Goal: Communication & Community: Share content

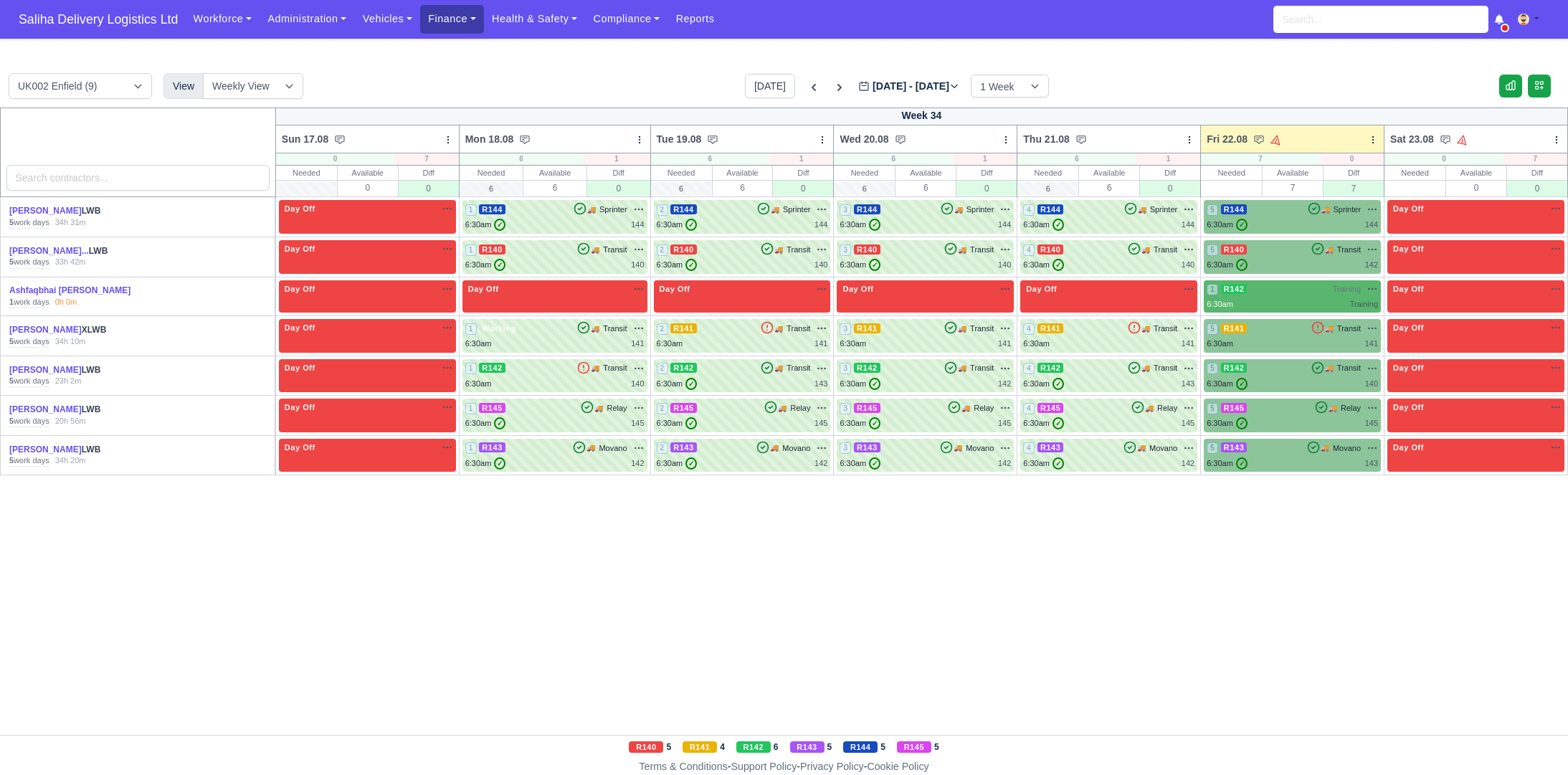
click at [462, 29] on link "Finance" at bounding box center [451, 19] width 64 height 28
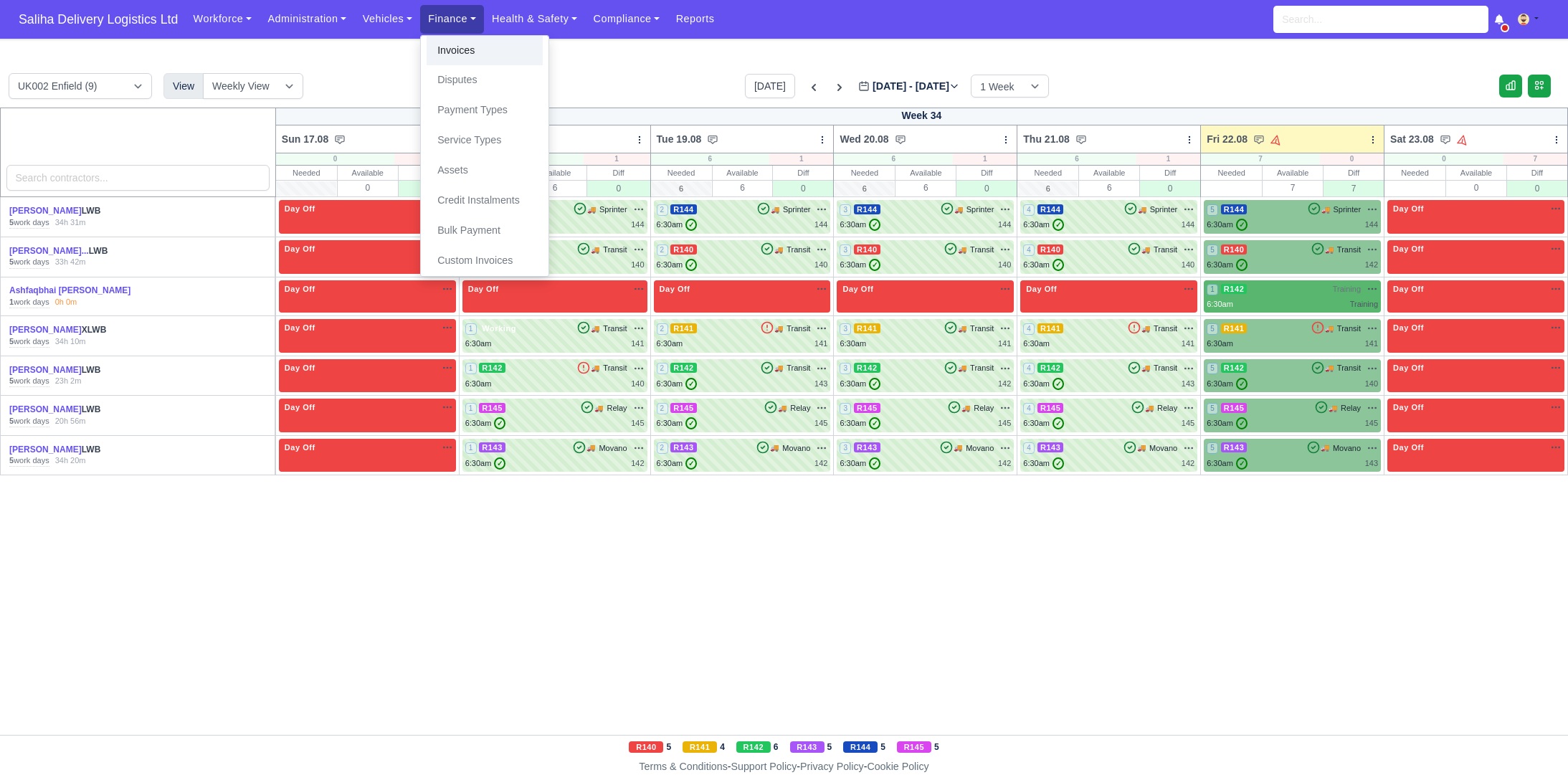
click at [462, 49] on link "Invoices" at bounding box center [484, 50] width 117 height 30
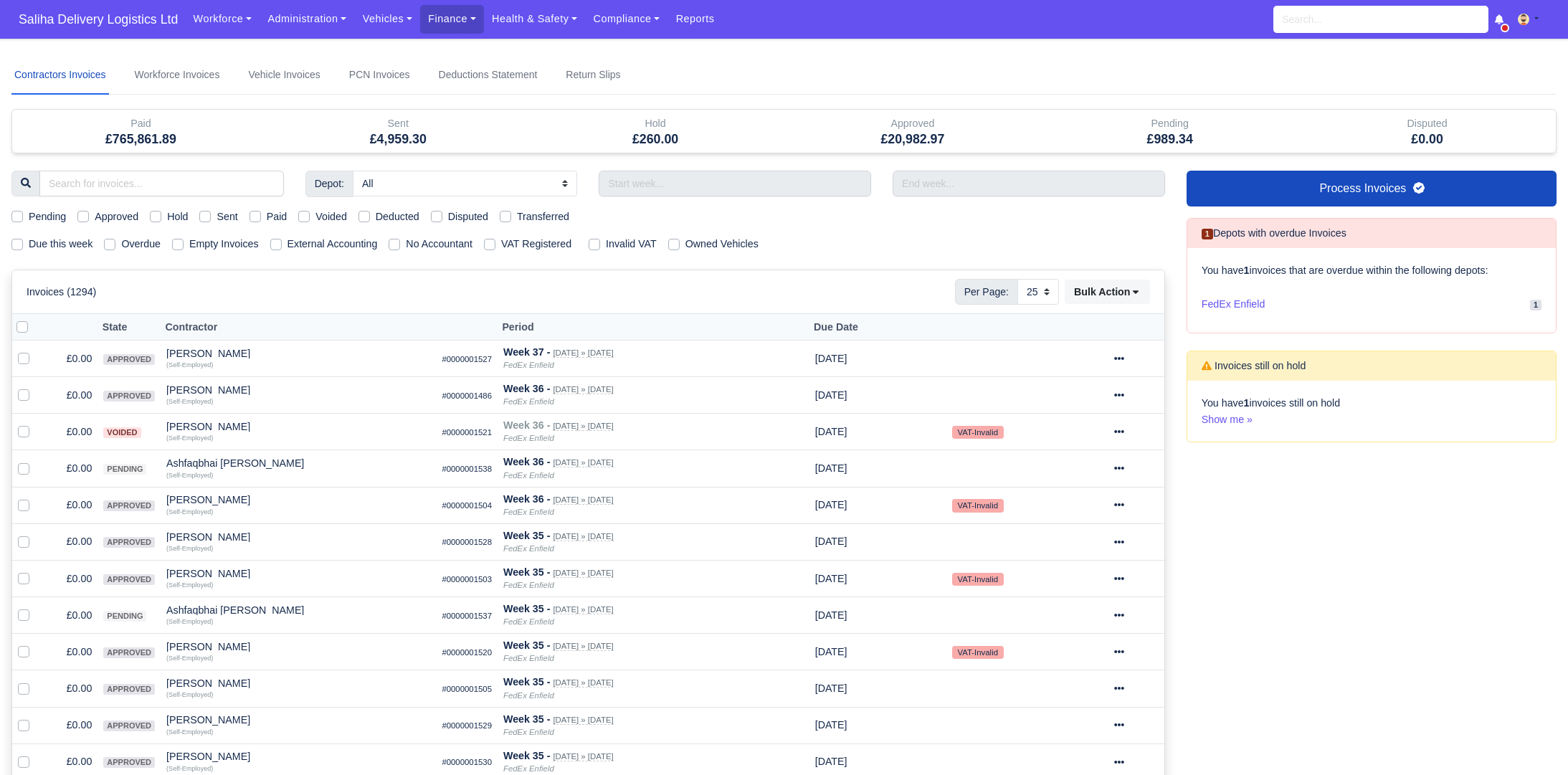
select select "25"
click at [217, 212] on label "Sent" at bounding box center [226, 216] width 21 height 17
click at [208, 212] on input "Sent" at bounding box center [205, 214] width 12 height 12
checkbox input "true"
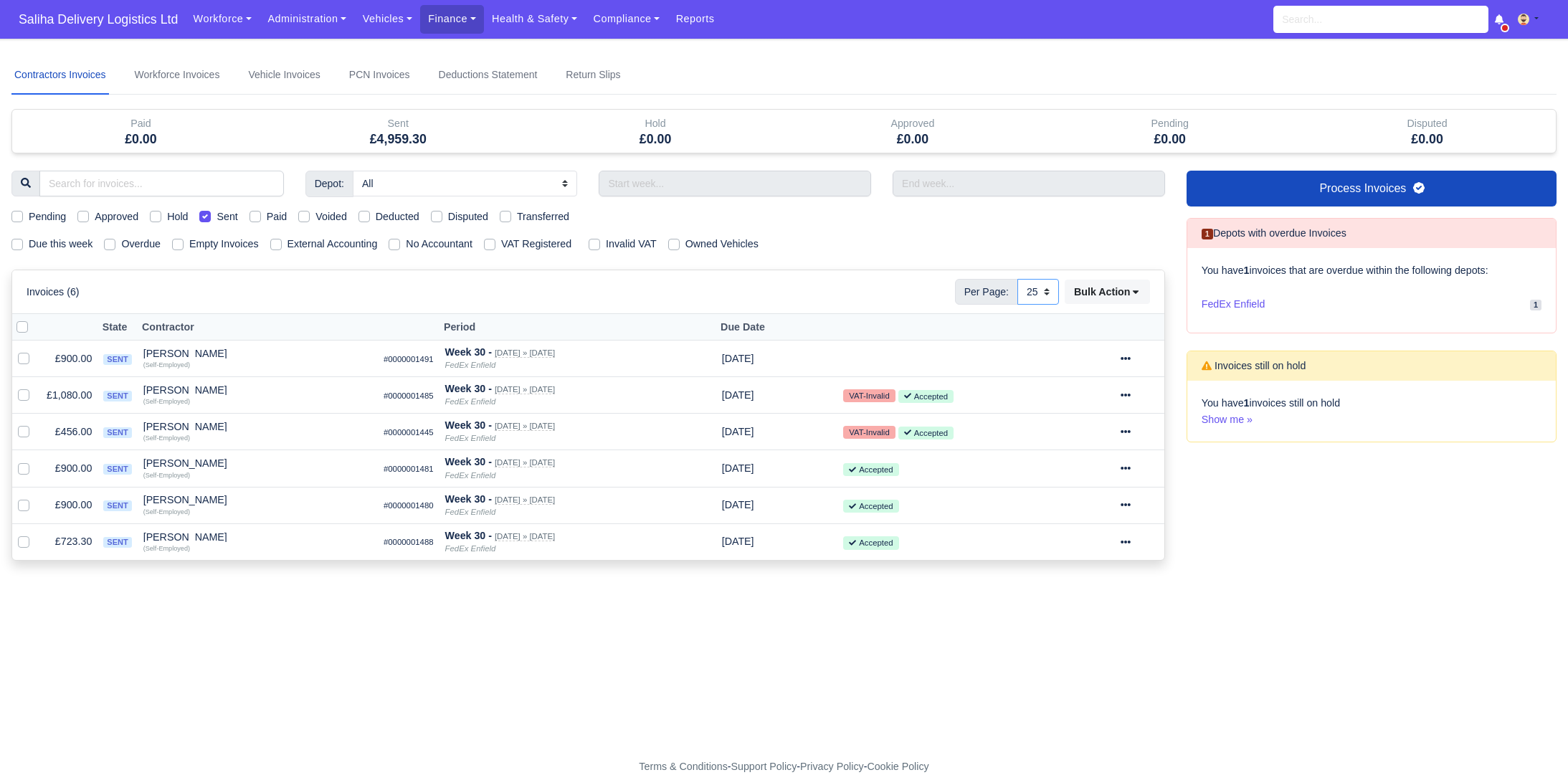
click at [1043, 290] on select "10 25 50" at bounding box center [1038, 291] width 41 height 26
select select "50"
click at [1018, 278] on select "10 25 50" at bounding box center [1038, 291] width 41 height 26
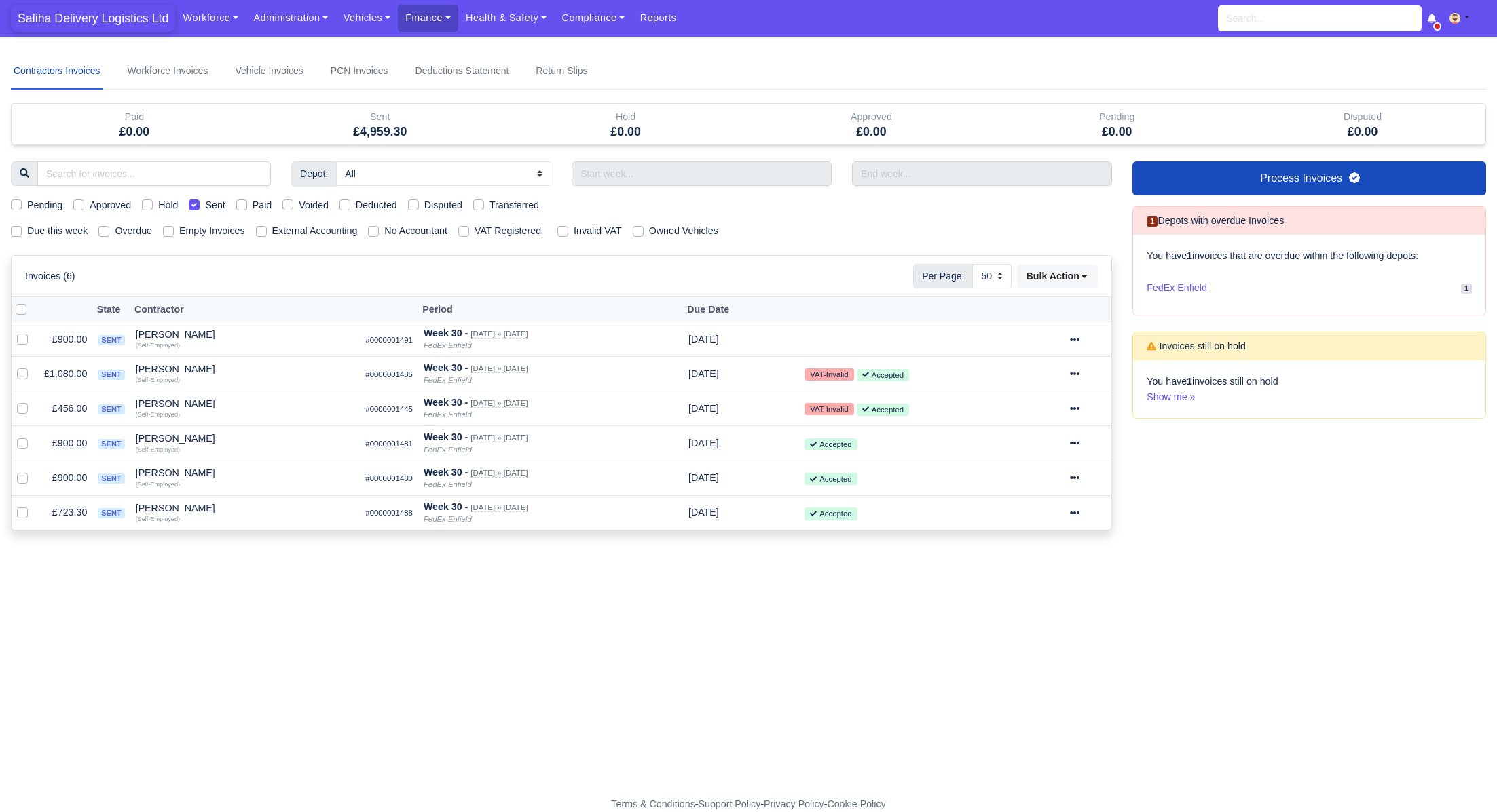
drag, startPoint x: 95, startPoint y: 14, endPoint x: 103, endPoint y: 13, distance: 8.1
click at [95, 14] on span "Saliha Delivery Logistics Ltd" at bounding box center [93, 18] width 164 height 27
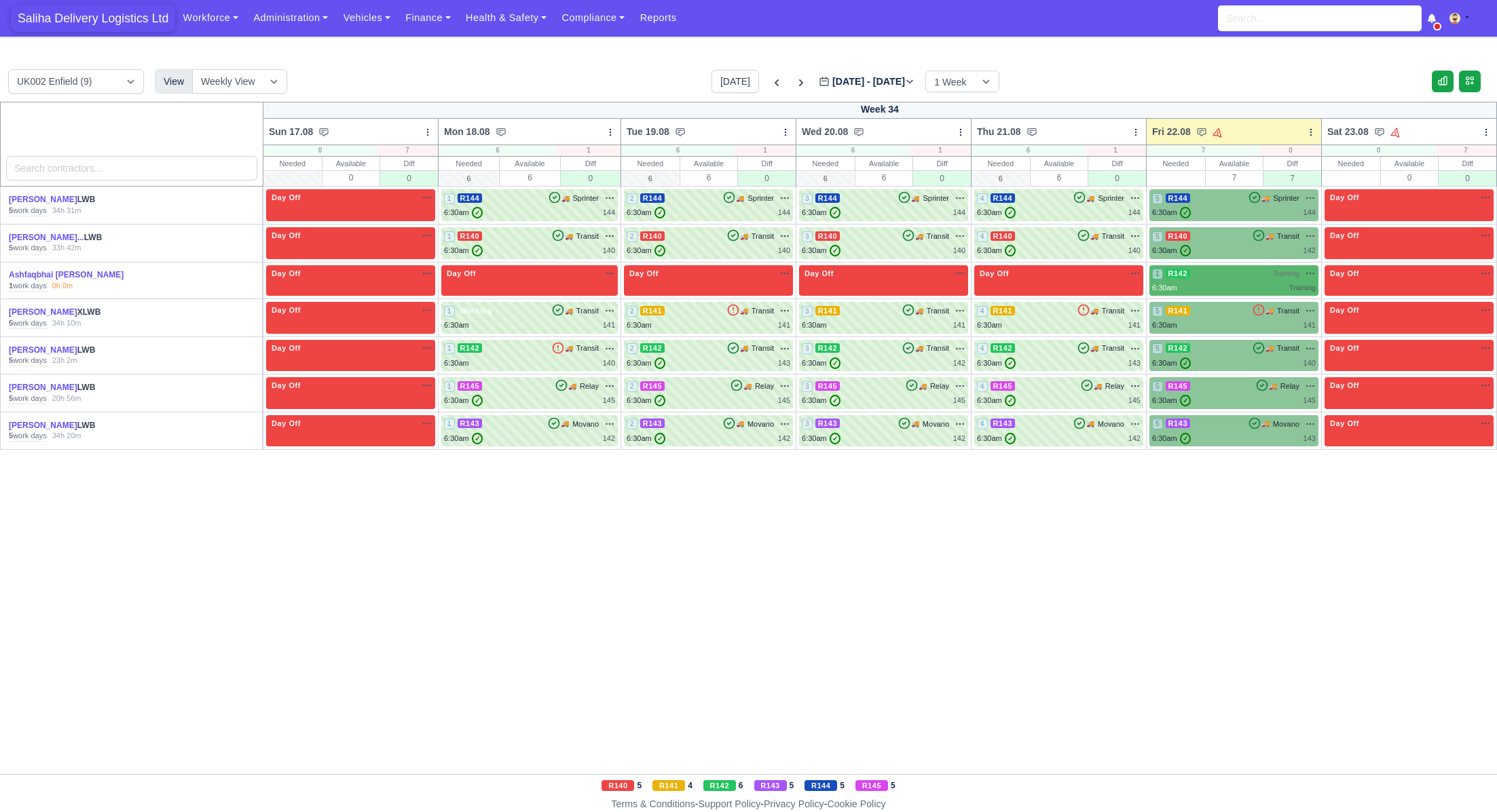
click at [114, 18] on span "Saliha Delivery Logistics Ltd" at bounding box center [93, 18] width 164 height 27
click at [1228, 286] on div "6:30am Training" at bounding box center [1233, 288] width 164 height 12
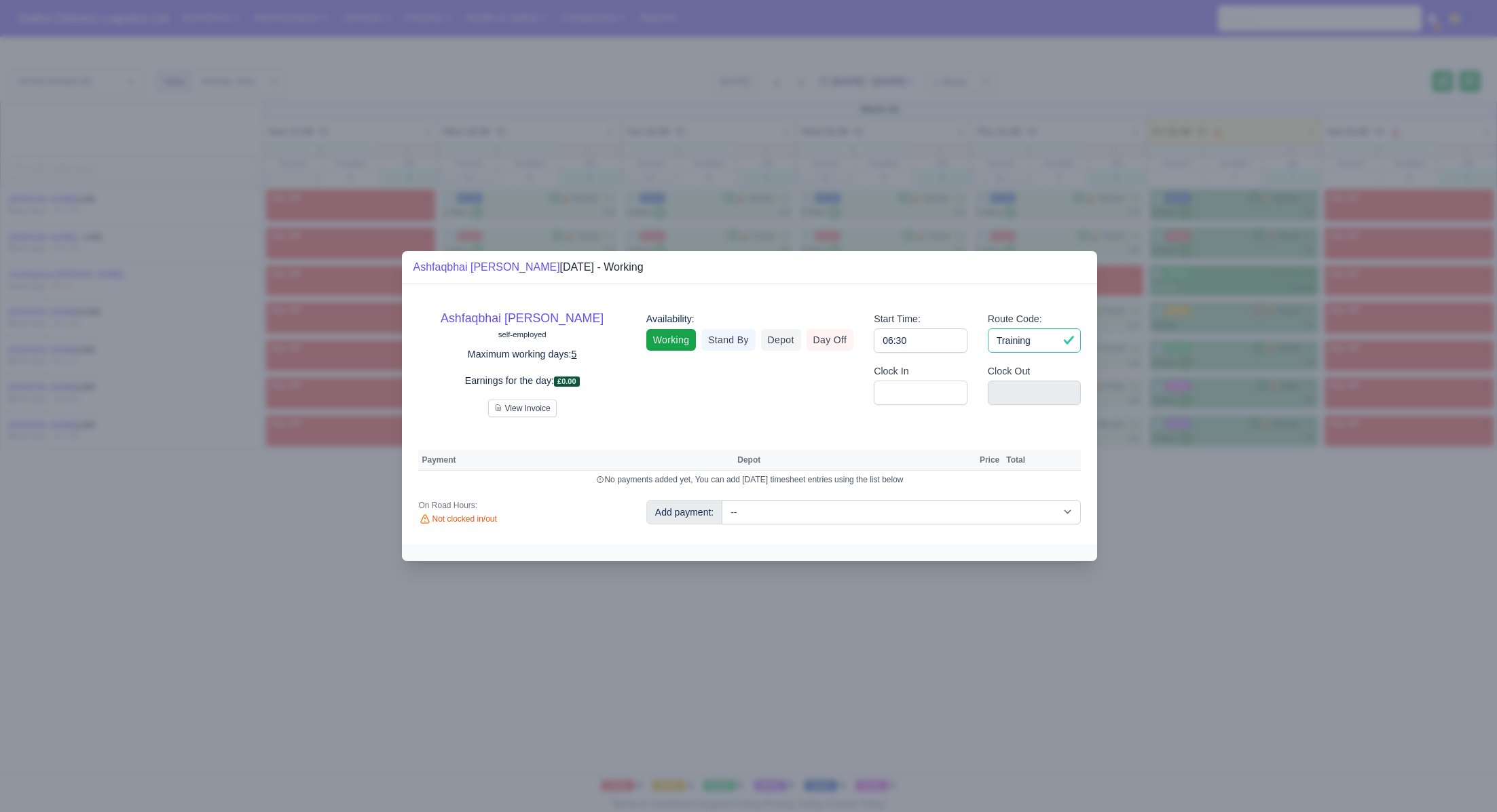
drag, startPoint x: 1035, startPoint y: 343, endPoint x: 995, endPoint y: 340, distance: 40.1
click at [995, 340] on input "Training" at bounding box center [1035, 340] width 94 height 24
click at [959, 340] on input "06:30" at bounding box center [920, 340] width 94 height 24
type input "0"
click at [837, 338] on link "Day Off" at bounding box center [830, 340] width 48 height 22
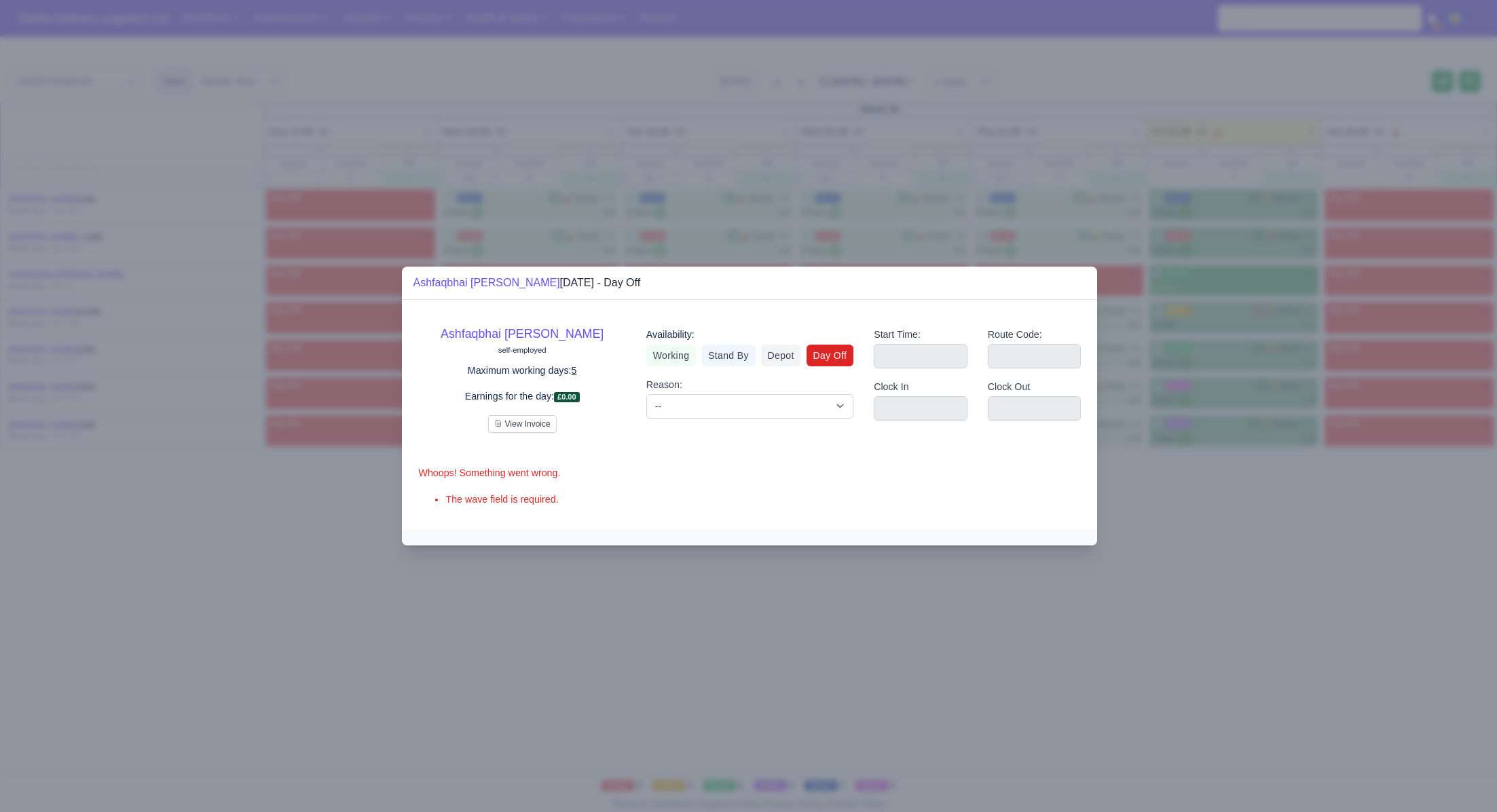
click at [1242, 577] on div at bounding box center [748, 406] width 1497 height 812
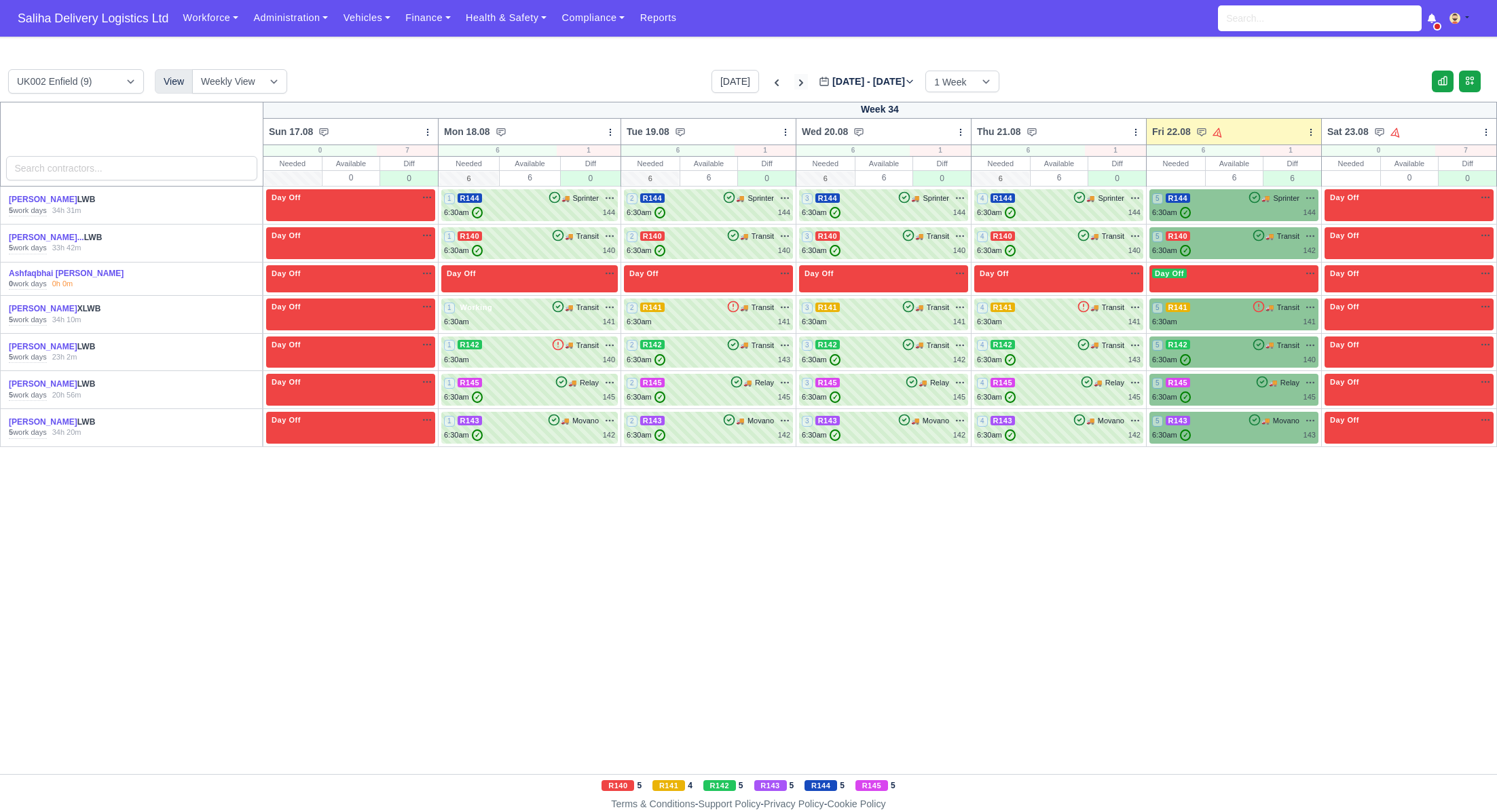
click at [799, 80] on icon at bounding box center [801, 82] width 4 height 7
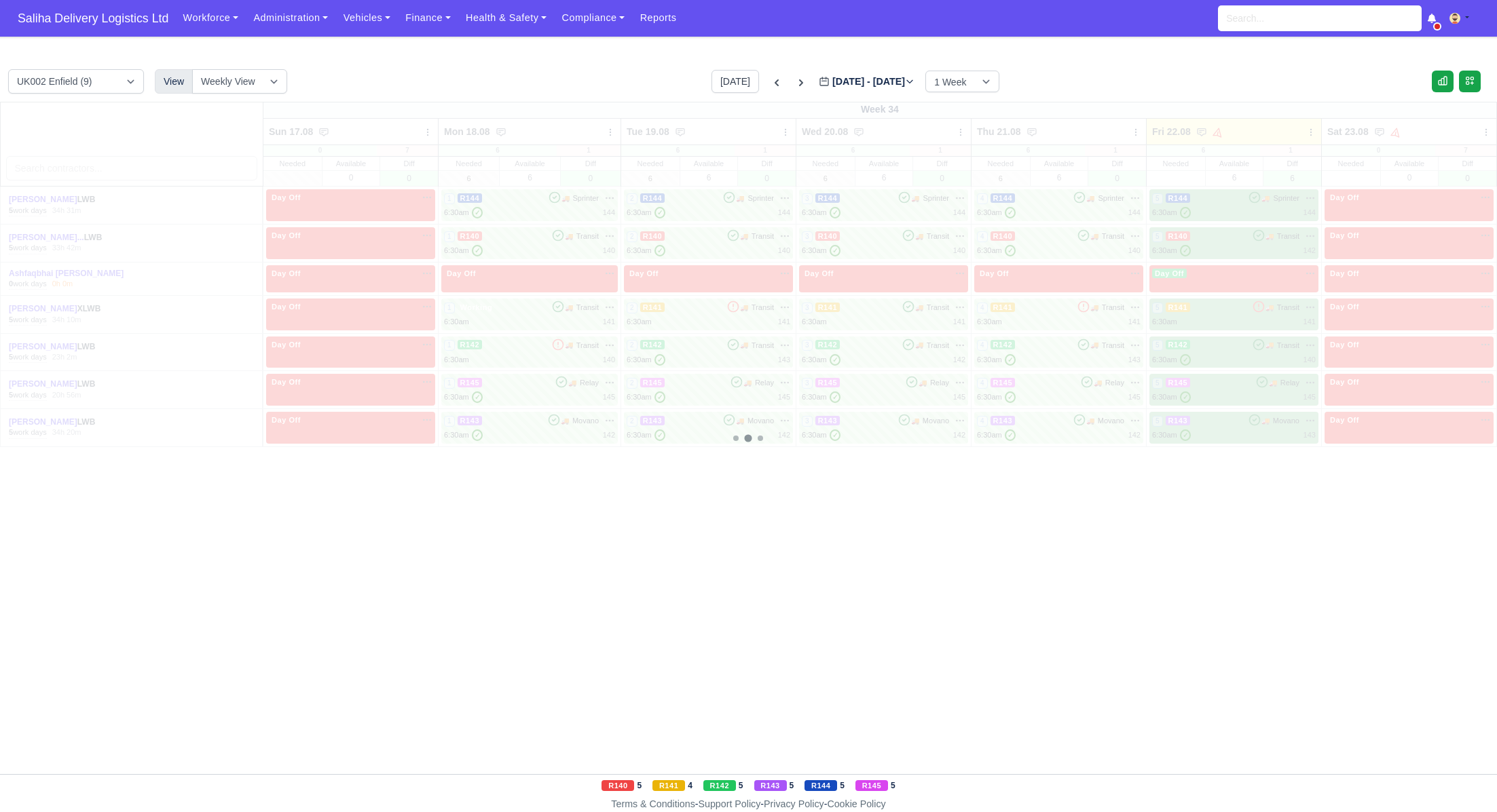
type input "2025-08-29"
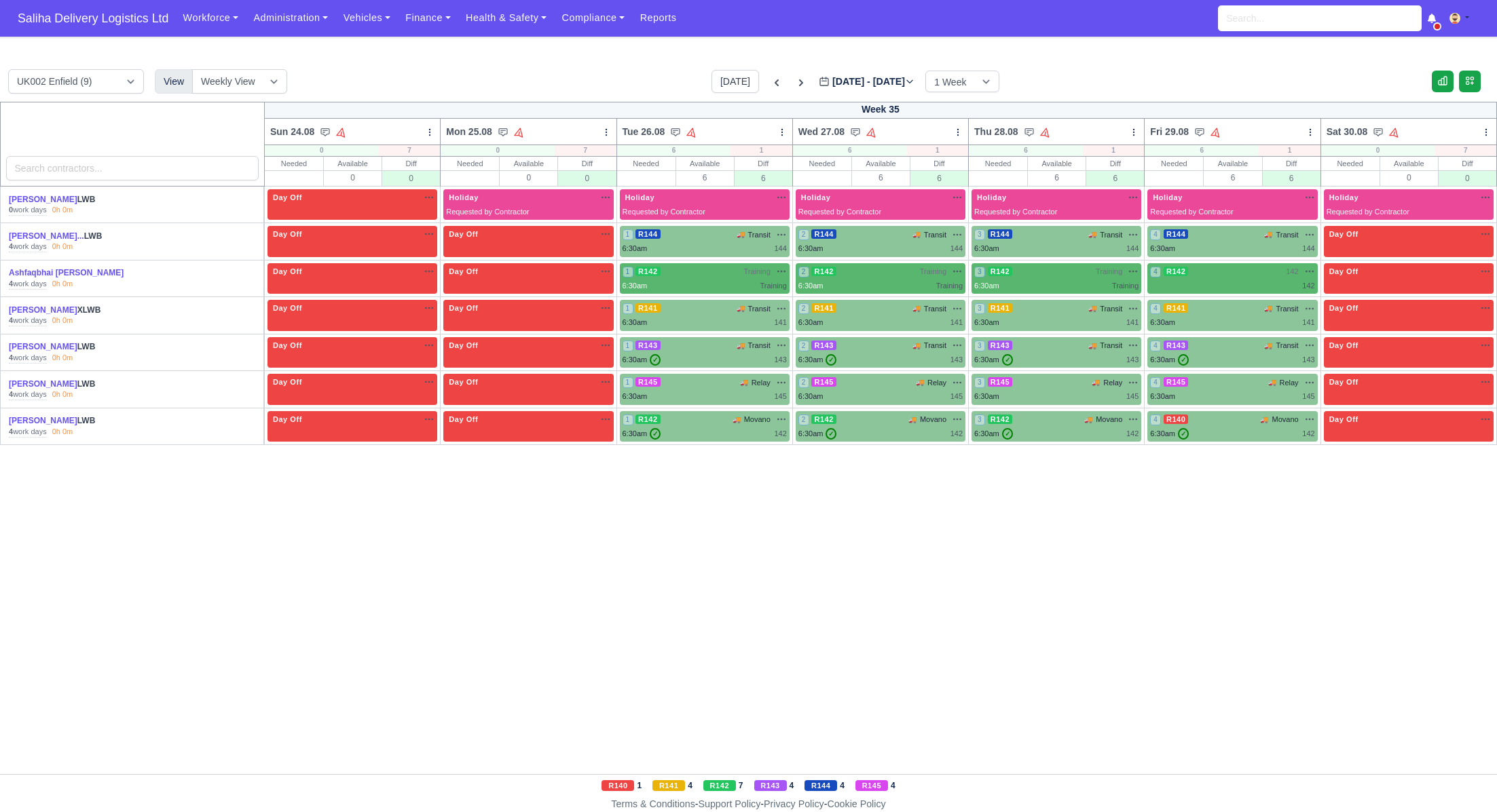
click at [1437, 13] on link at bounding box center [1431, 19] width 9 height 16
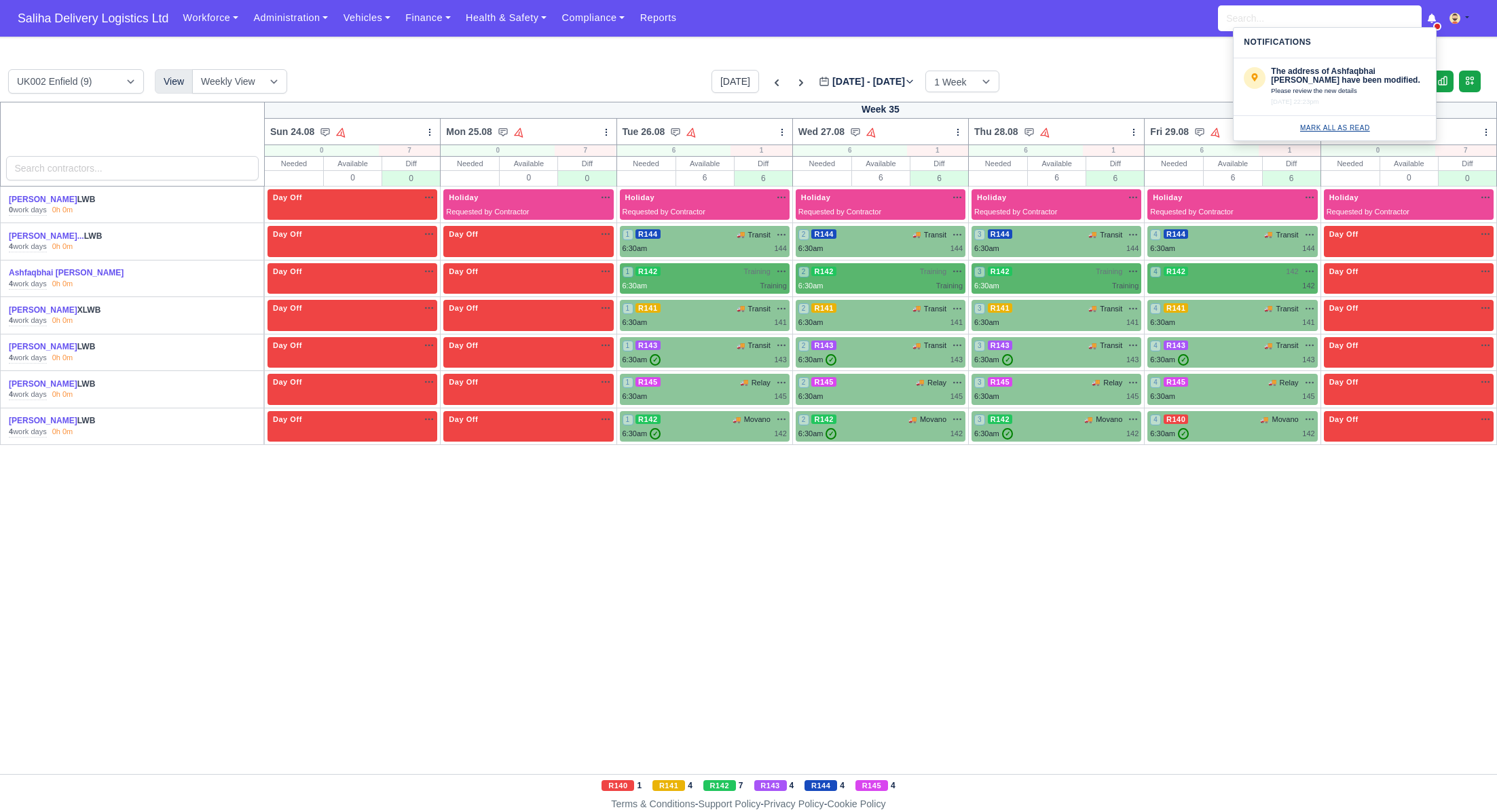
click at [1337, 128] on link "Mark all as Read" at bounding box center [1334, 128] width 70 height 8
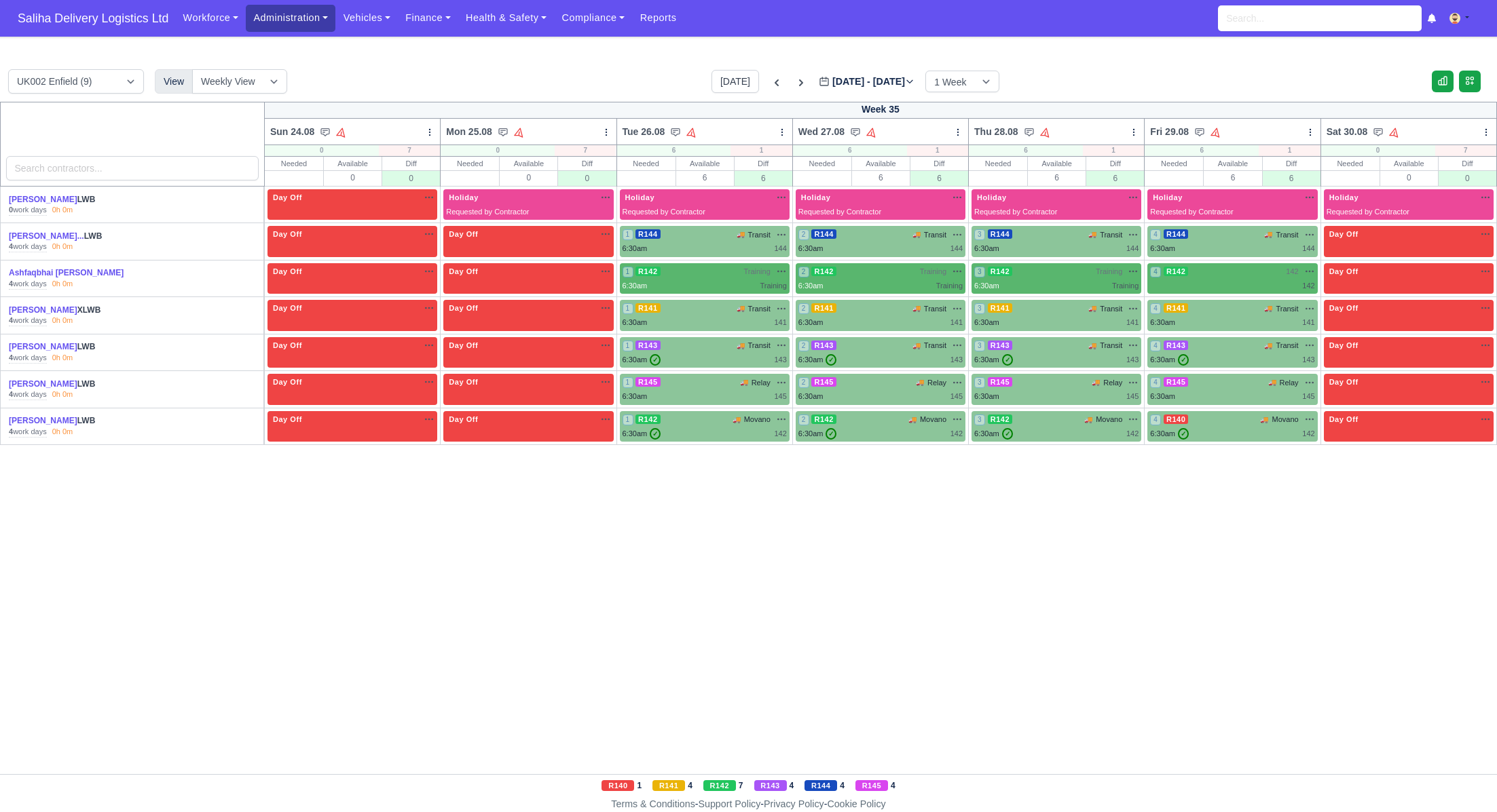
click at [275, 23] on link "Administration" at bounding box center [290, 18] width 90 height 27
click at [288, 102] on link "Management" at bounding box center [307, 104] width 110 height 28
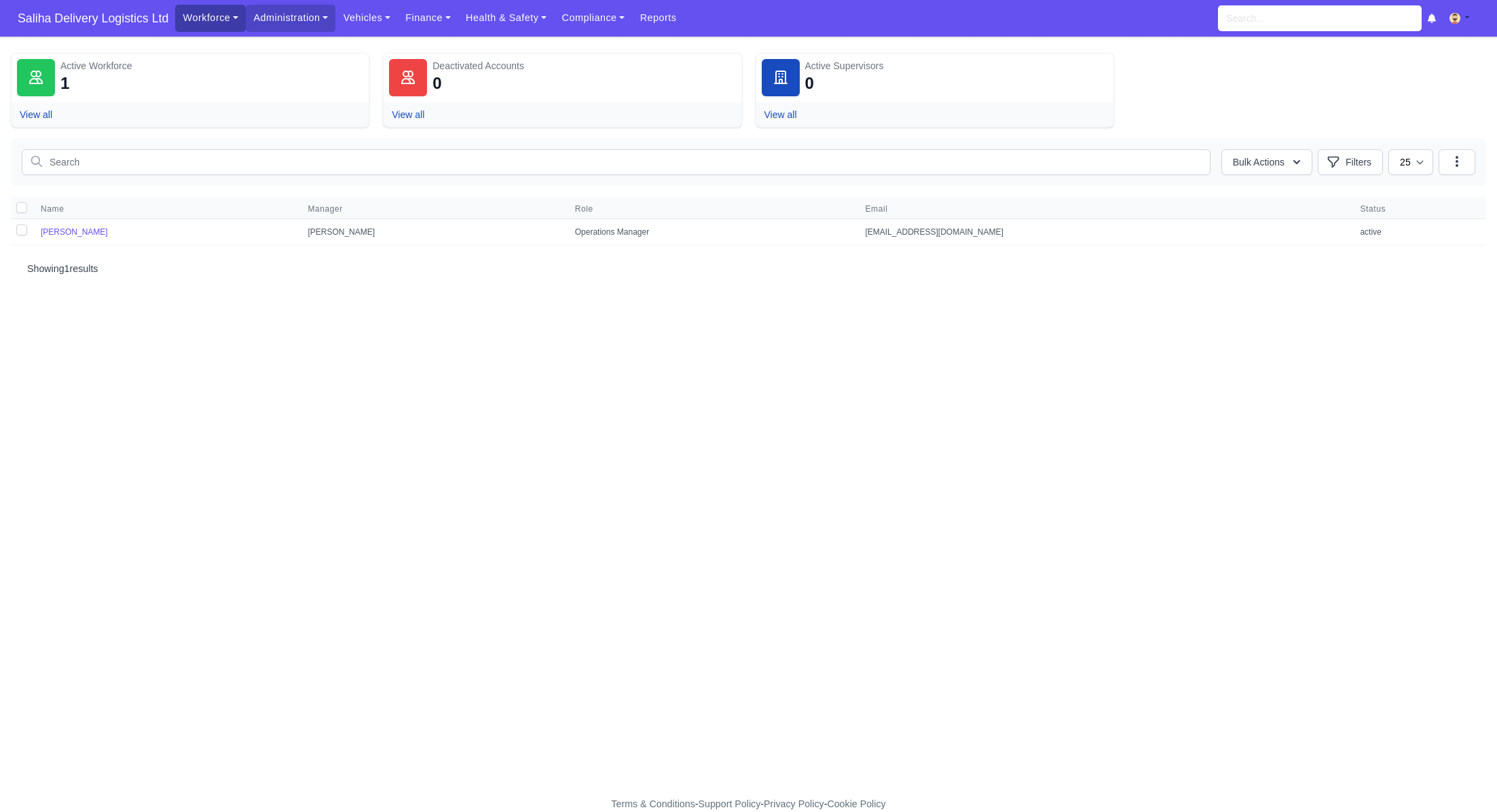
click at [218, 20] on link "Workforce" at bounding box center [211, 18] width 70 height 27
click at [219, 45] on link "Manpower" at bounding box center [236, 48] width 110 height 28
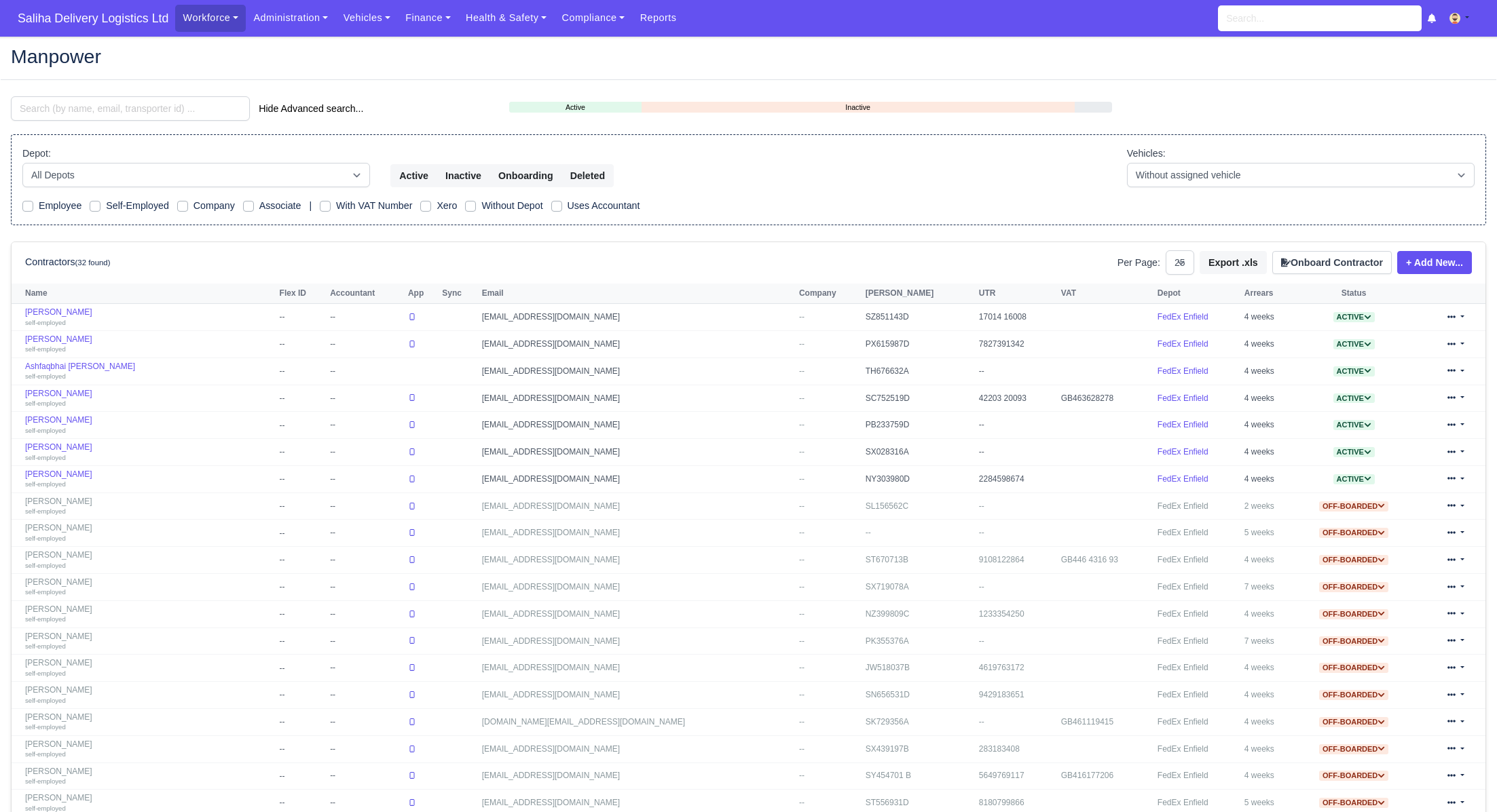
select select "25"
click at [52, 19] on span "Saliha Delivery Logistics Ltd" at bounding box center [93, 18] width 164 height 27
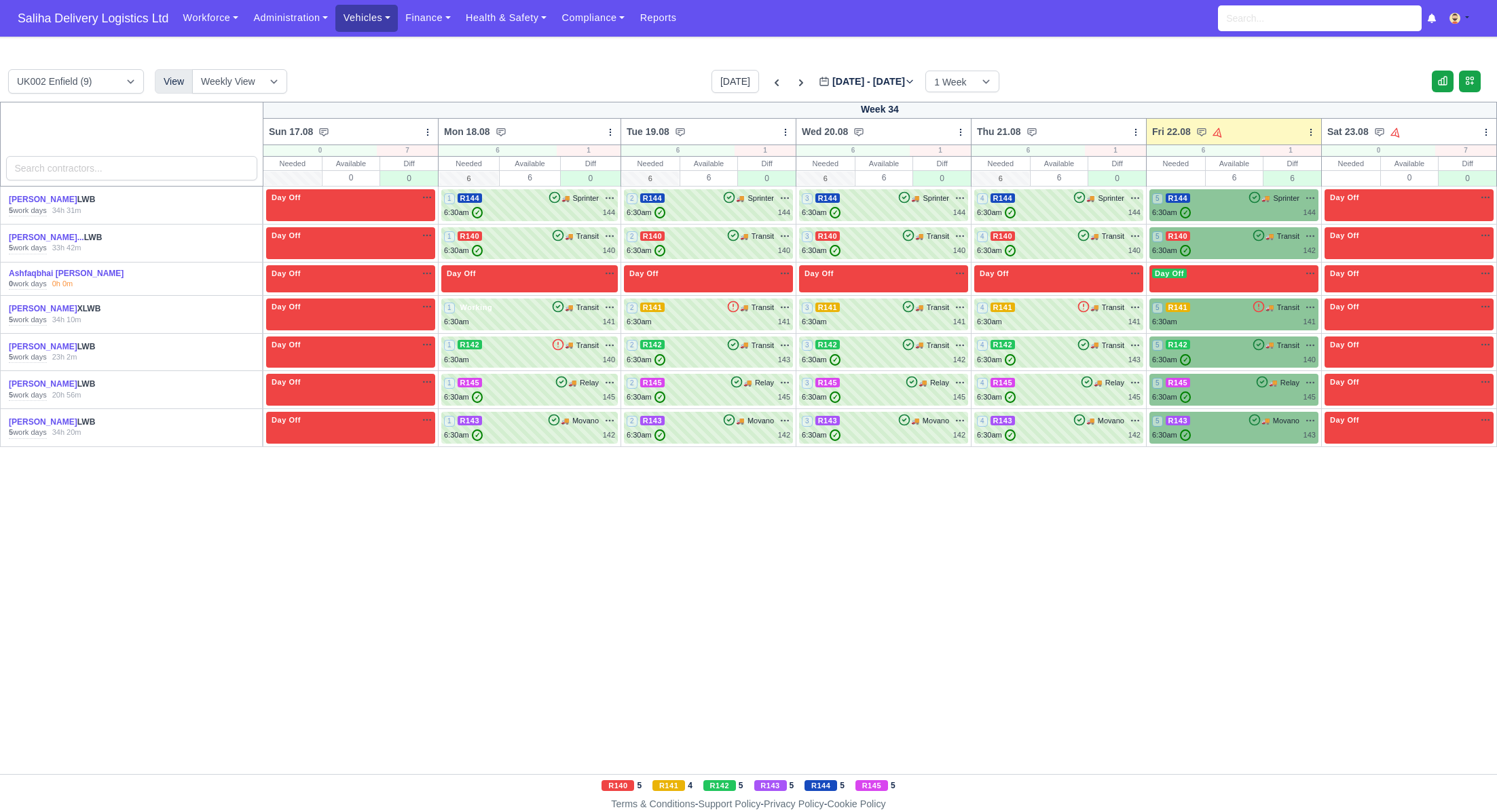
click at [372, 21] on link "Vehicles" at bounding box center [367, 18] width 63 height 27
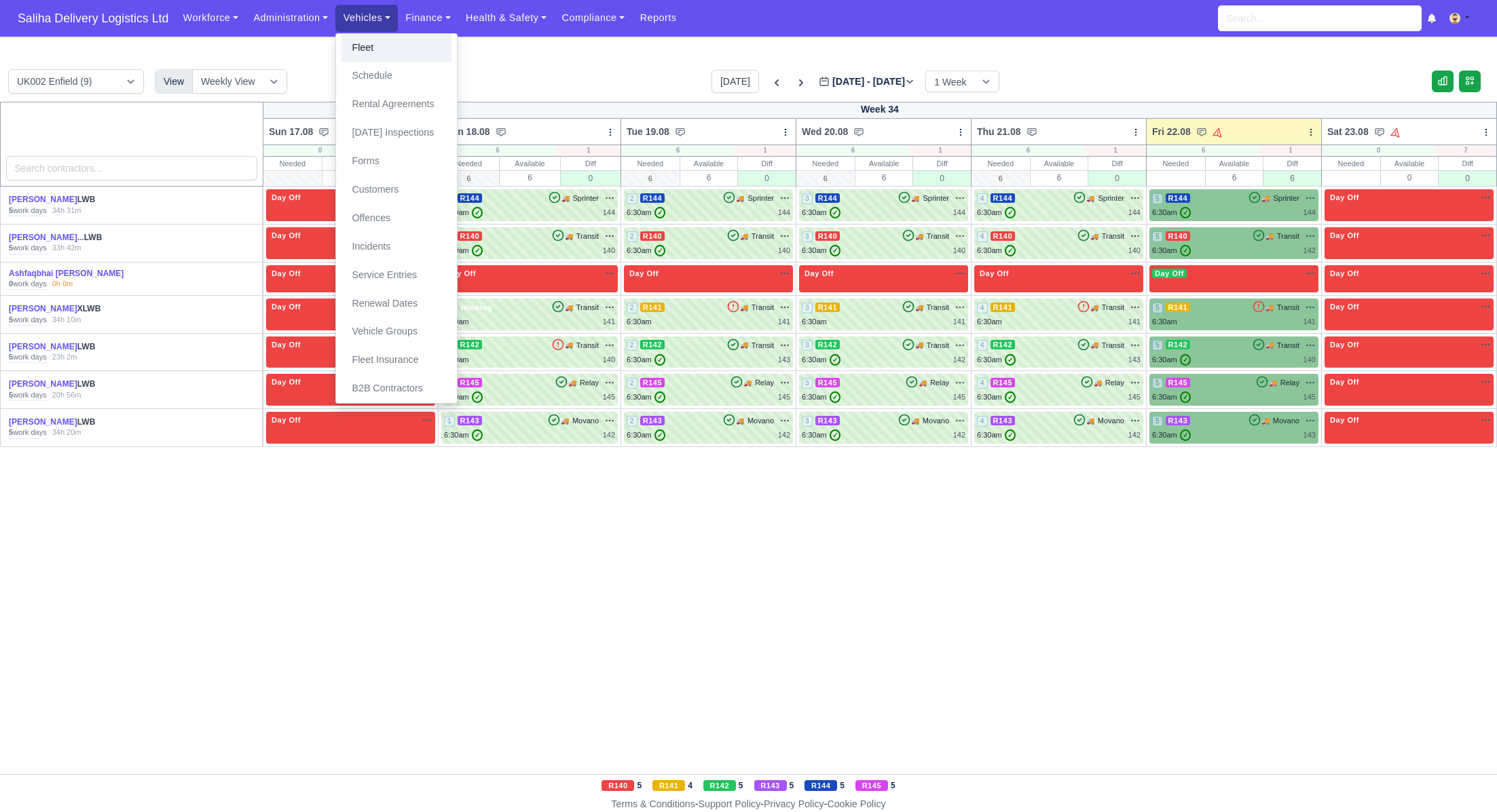
click at [378, 50] on link "Fleet" at bounding box center [396, 48] width 110 height 28
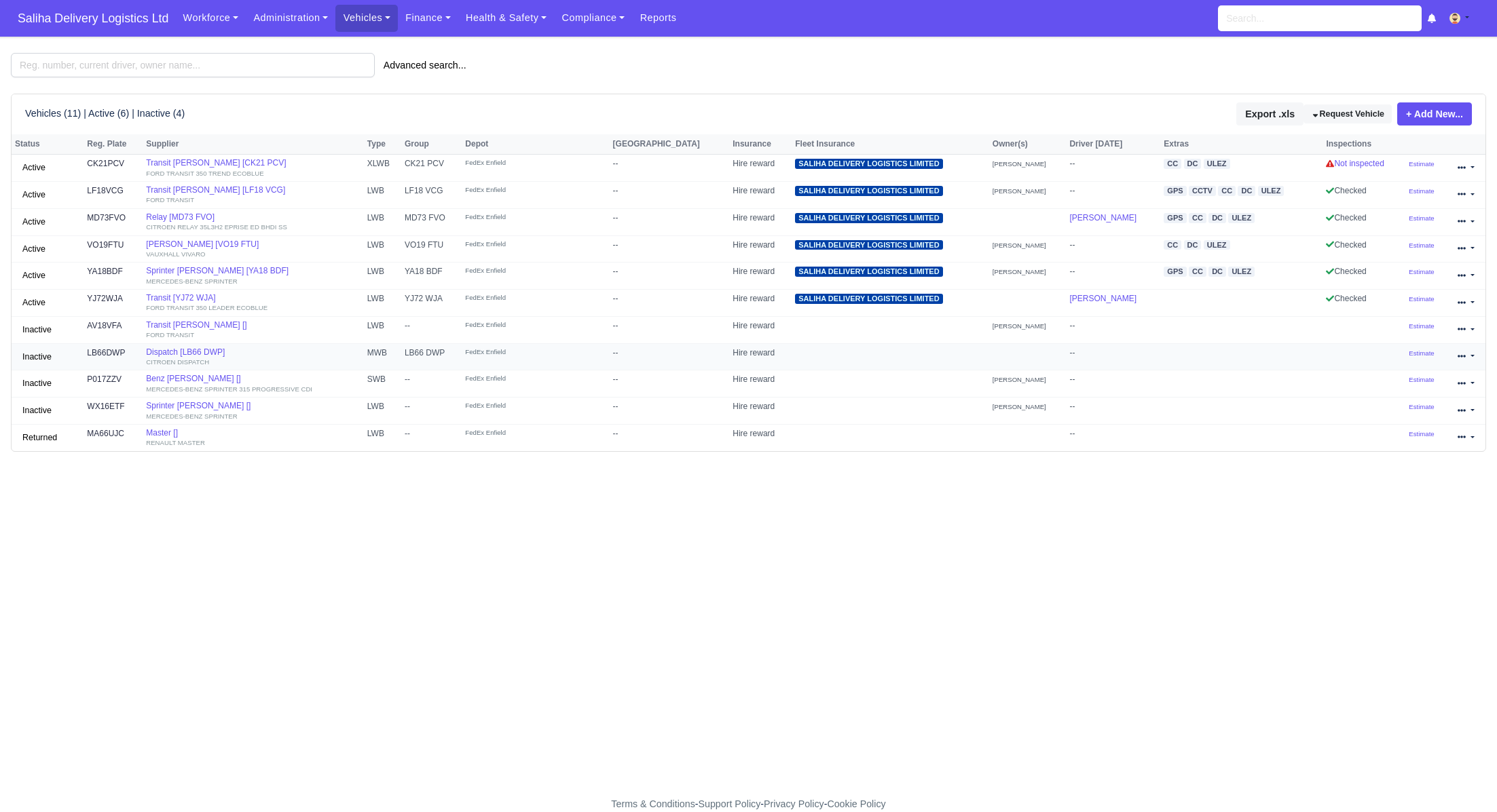
click at [1463, 357] on icon at bounding box center [1462, 356] width 8 height 8
click at [1410, 411] on link "Delete" at bounding box center [1420, 419] width 121 height 19
click at [1463, 381] on icon at bounding box center [1462, 383] width 8 height 8
click at [1401, 442] on link "Delete" at bounding box center [1420, 445] width 121 height 19
click at [1458, 382] on icon at bounding box center [1462, 383] width 8 height 2
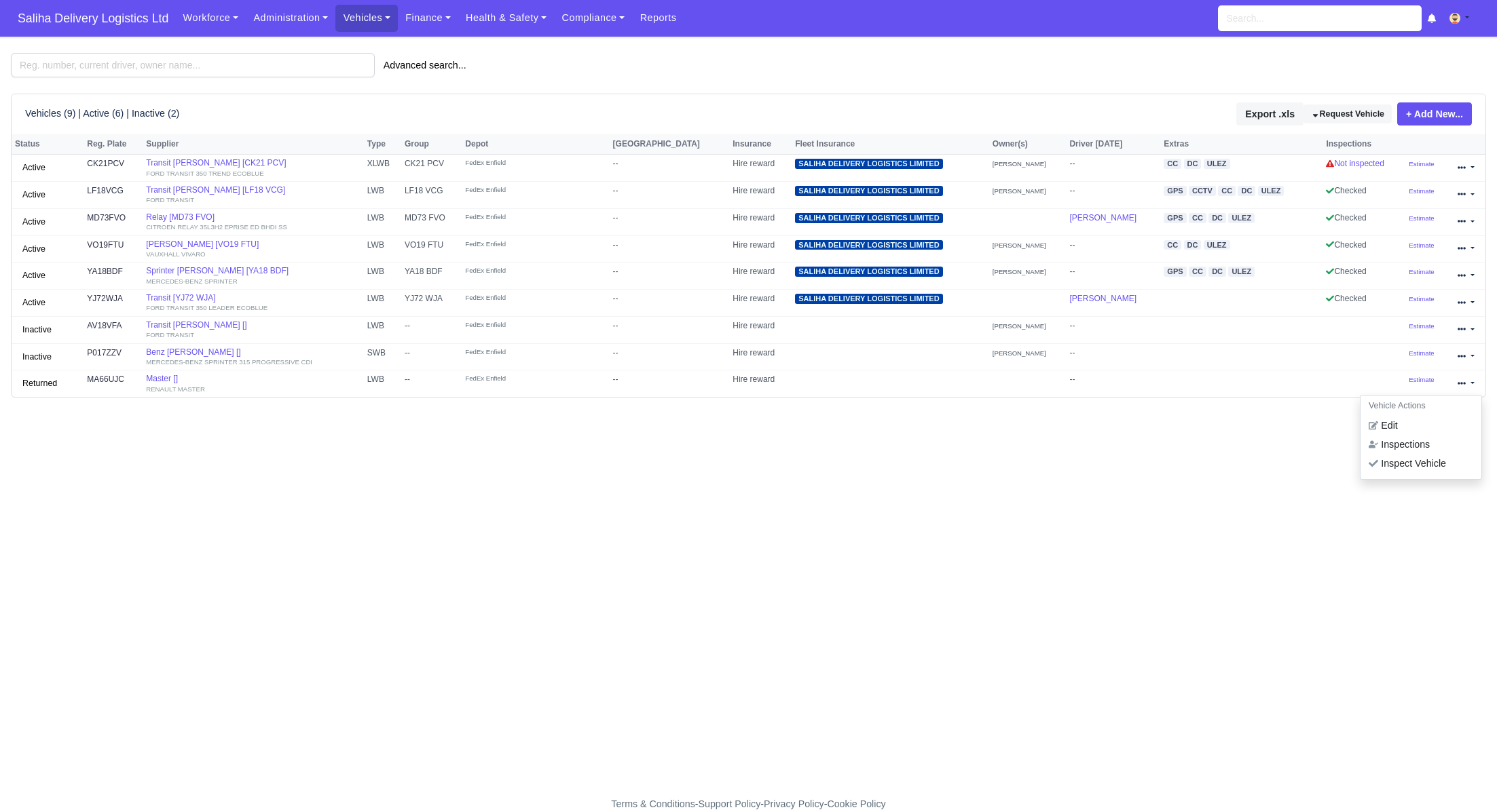
drag, startPoint x: 533, startPoint y: 543, endPoint x: 416, endPoint y: 433, distance: 160.6
click at [527, 539] on main "Advanced search... Vehicles (9) | Active (6) | Inactive (2) Export .xls Request…" at bounding box center [748, 425] width 1497 height 744
click at [363, 22] on link "Vehicles" at bounding box center [367, 18] width 63 height 27
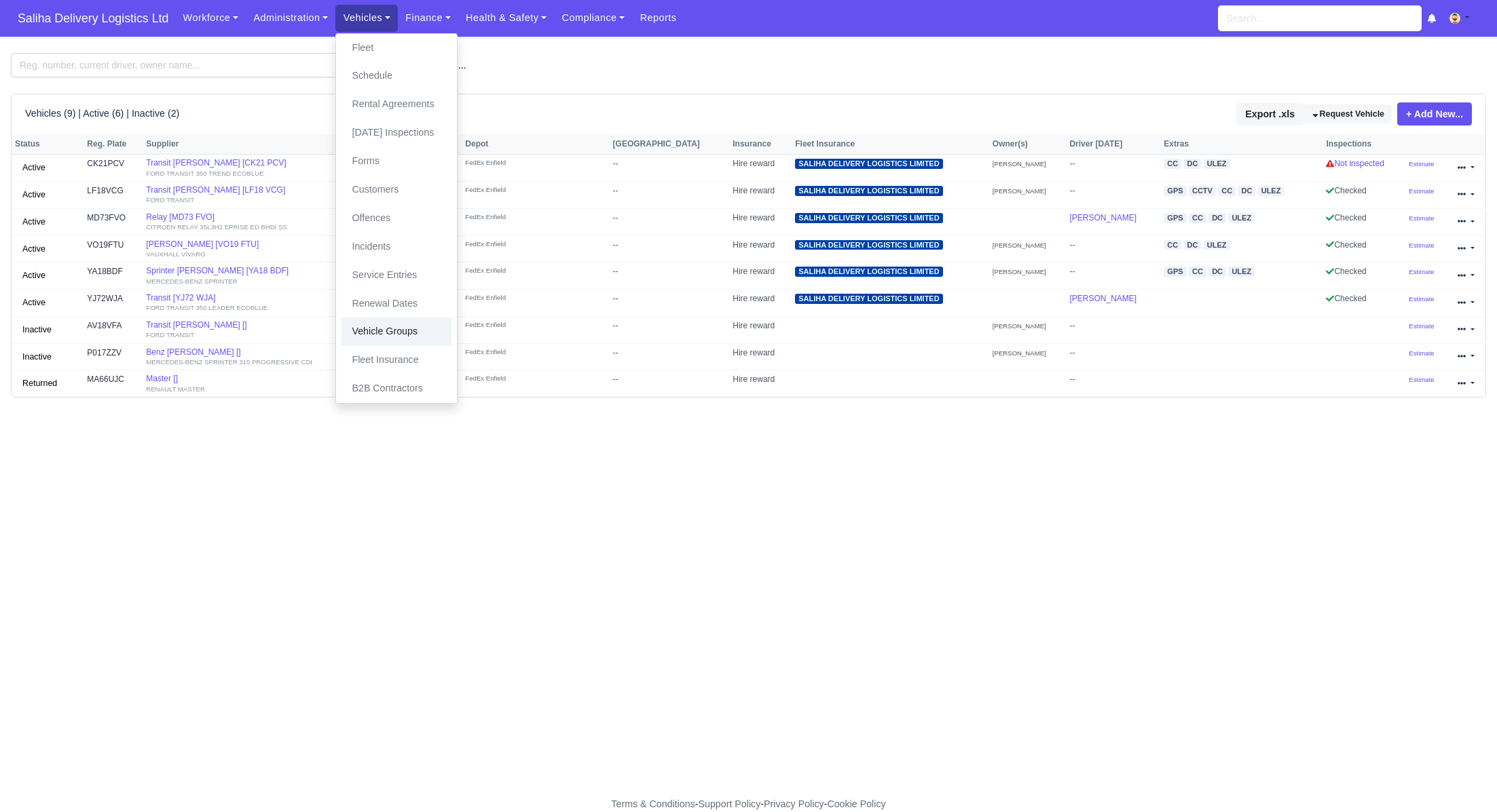
click at [390, 328] on link "Vehicle Groups" at bounding box center [396, 332] width 110 height 28
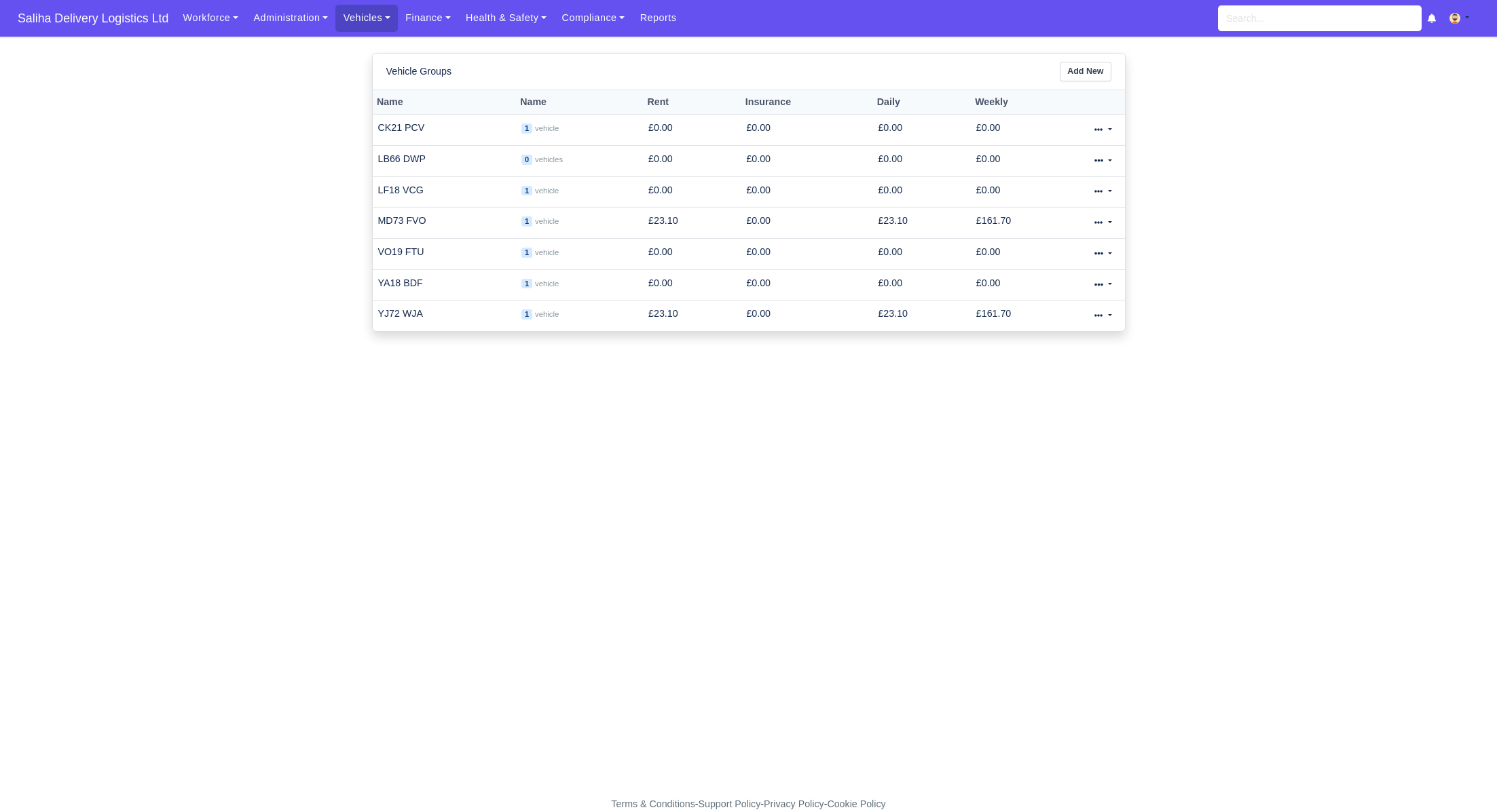
click at [1099, 156] on icon at bounding box center [1098, 160] width 8 height 8
click at [1053, 199] on link "Edit" at bounding box center [1057, 204] width 121 height 21
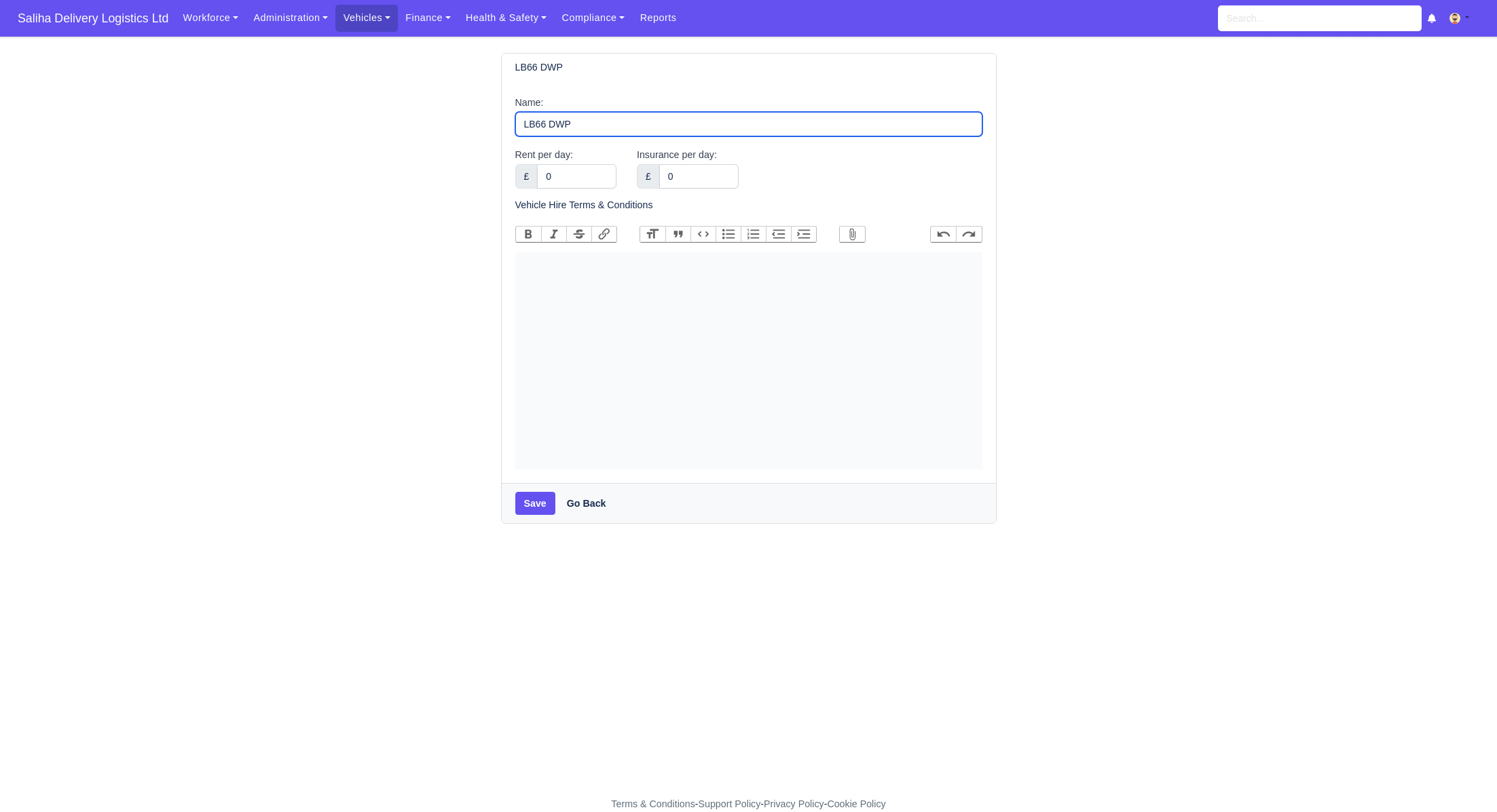
drag, startPoint x: 592, startPoint y: 126, endPoint x: 479, endPoint y: 113, distance: 113.7
click at [479, 113] on div "LB66 DWP Name: LB66 DWP Rent per day: £ 0 Insurance per day: £ 0" at bounding box center [748, 289] width 774 height 471
paste input "LF18 VCG"
type input "LF18 VCG"
click at [540, 507] on button "Save" at bounding box center [534, 503] width 40 height 23
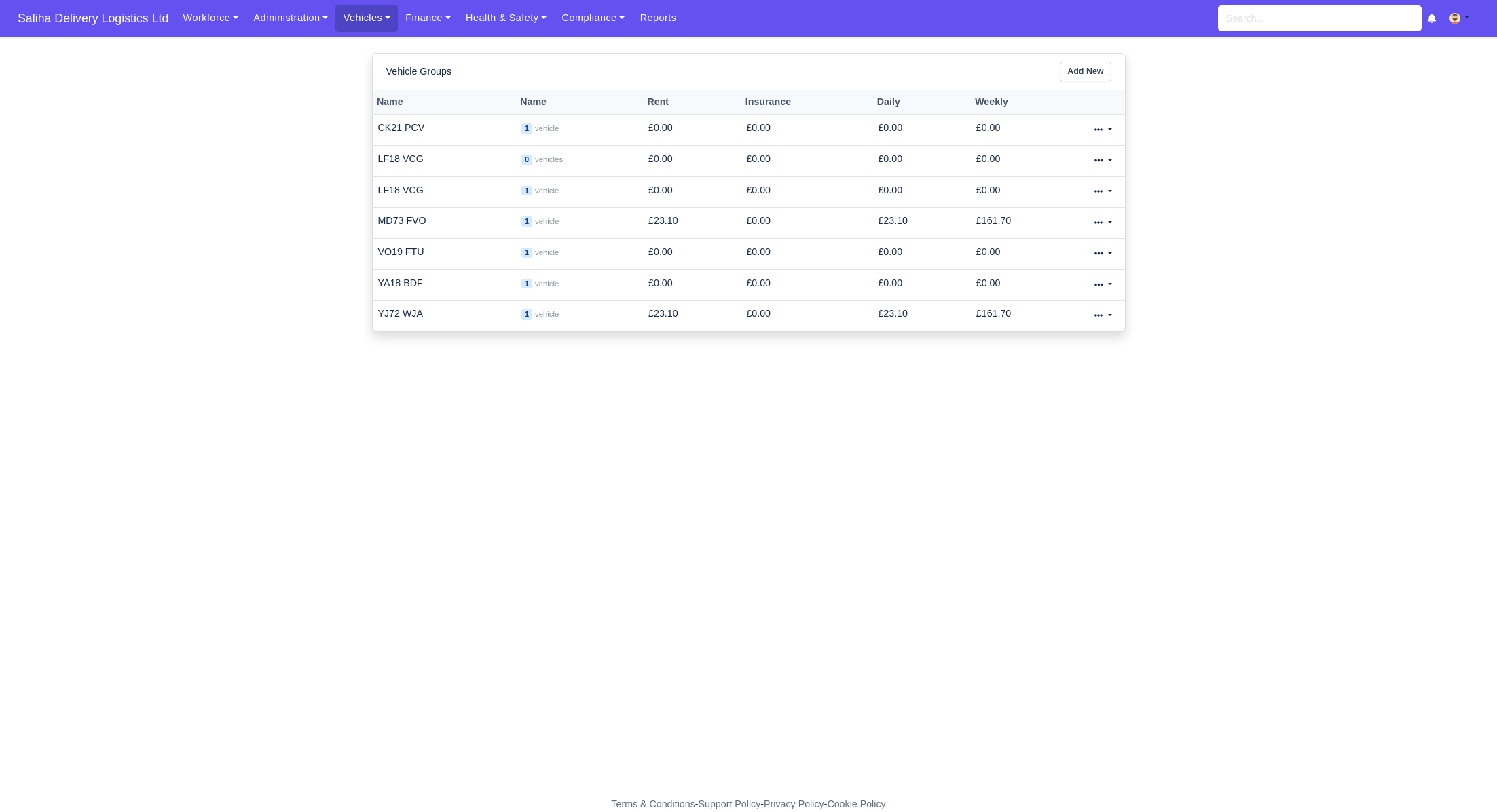
click at [1102, 156] on icon at bounding box center [1098, 160] width 8 height 8
click at [1040, 239] on span "Delete" at bounding box center [1035, 237] width 28 height 16
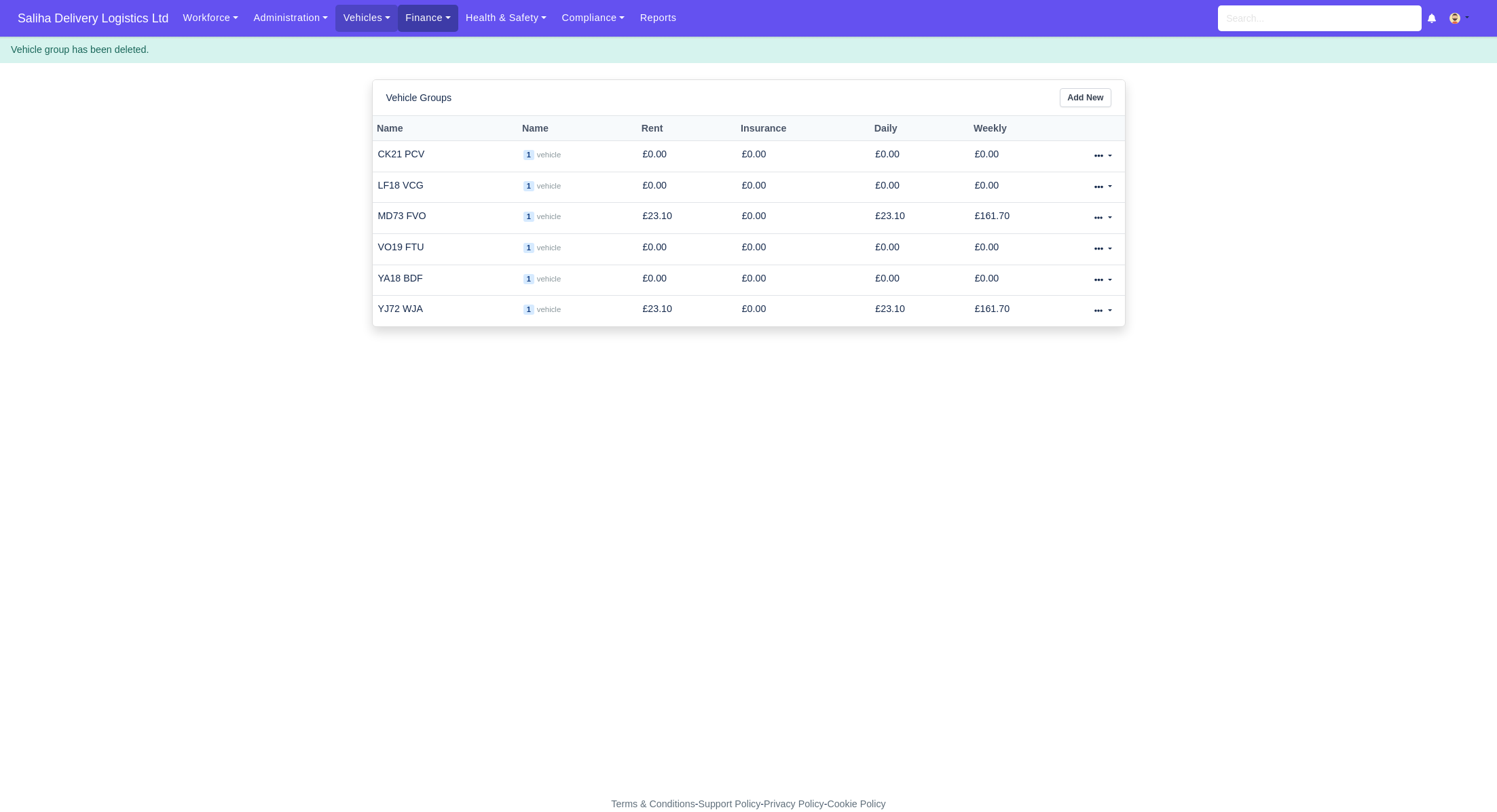
click at [417, 18] on link "Finance" at bounding box center [427, 18] width 60 height 27
click at [387, 16] on link "Vehicles" at bounding box center [367, 18] width 63 height 27
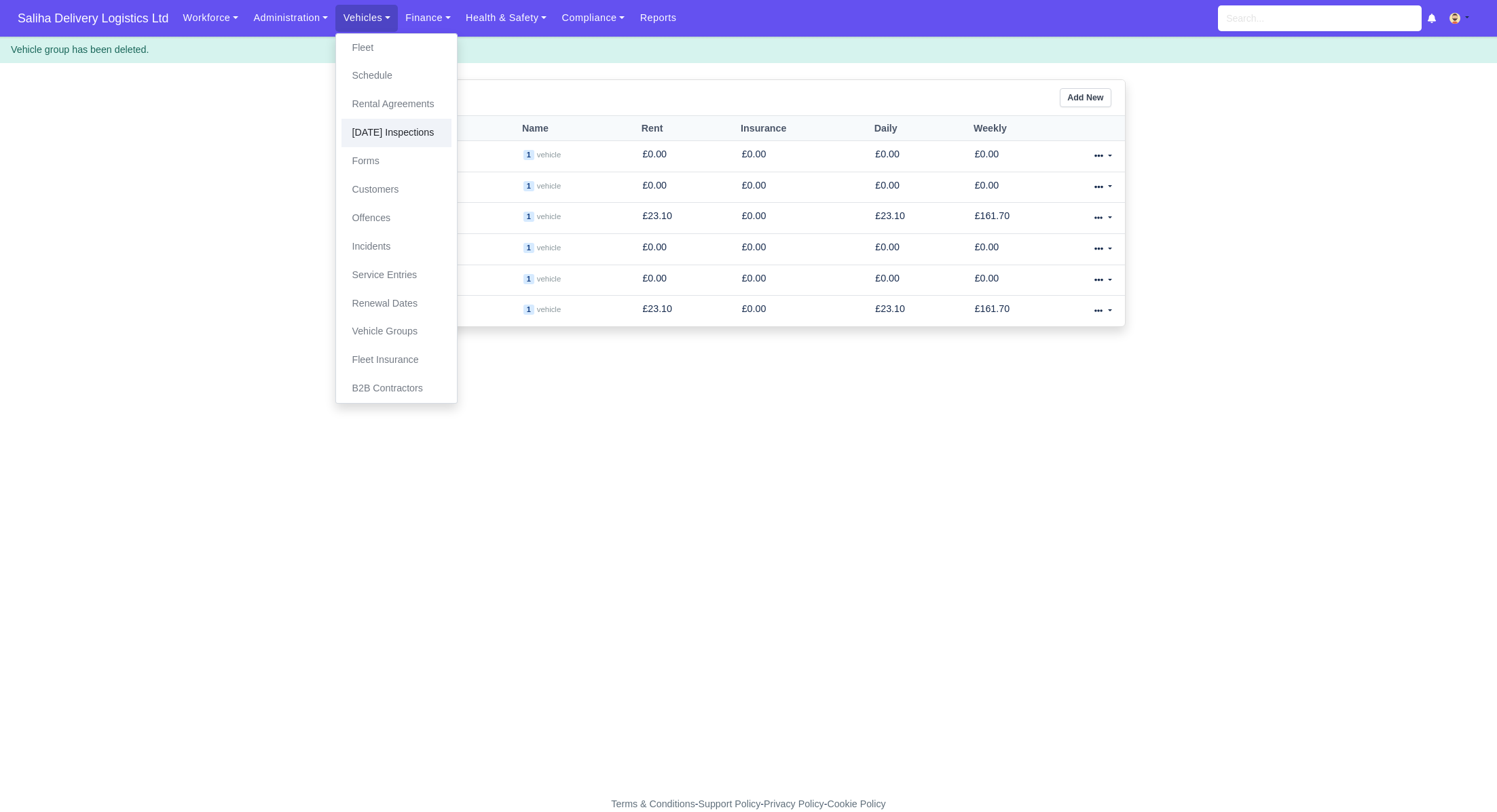
click at [390, 119] on link "[DATE] Inspections" at bounding box center [396, 133] width 110 height 28
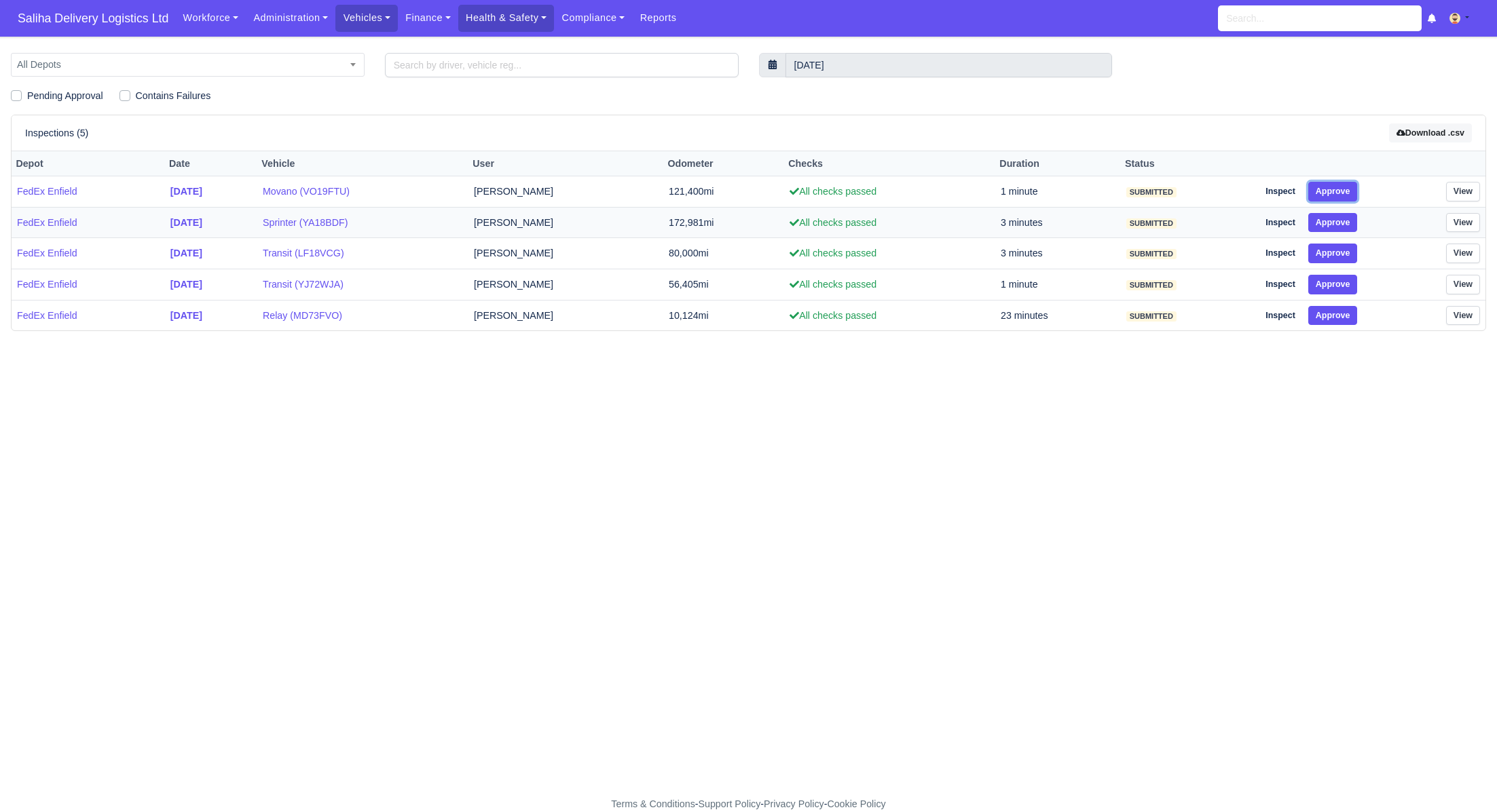
drag, startPoint x: 1350, startPoint y: 190, endPoint x: 1351, endPoint y: 207, distance: 17.0
click at [1351, 192] on button "Approve" at bounding box center [1333, 191] width 49 height 20
click at [1349, 213] on button "Approve" at bounding box center [1333, 222] width 49 height 20
drag, startPoint x: 1344, startPoint y: 249, endPoint x: 1345, endPoint y: 272, distance: 23.0
click at [1344, 253] on button "Approve" at bounding box center [1333, 253] width 49 height 20
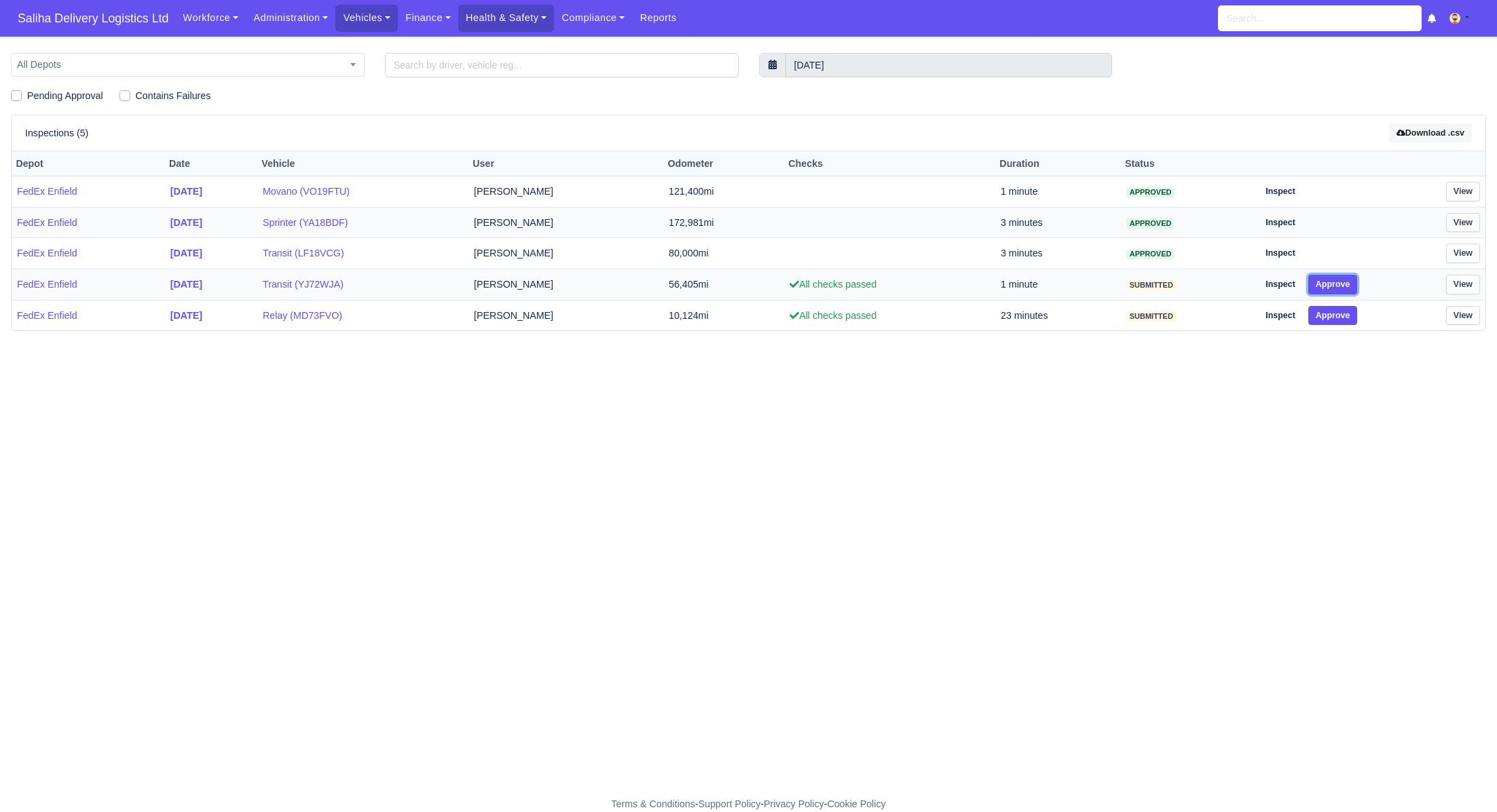
drag, startPoint x: 1344, startPoint y: 283, endPoint x: 1347, endPoint y: 300, distance: 17.3
click at [1344, 283] on button "Approve" at bounding box center [1333, 284] width 49 height 20
click at [1345, 311] on button "Approve" at bounding box center [1333, 315] width 49 height 20
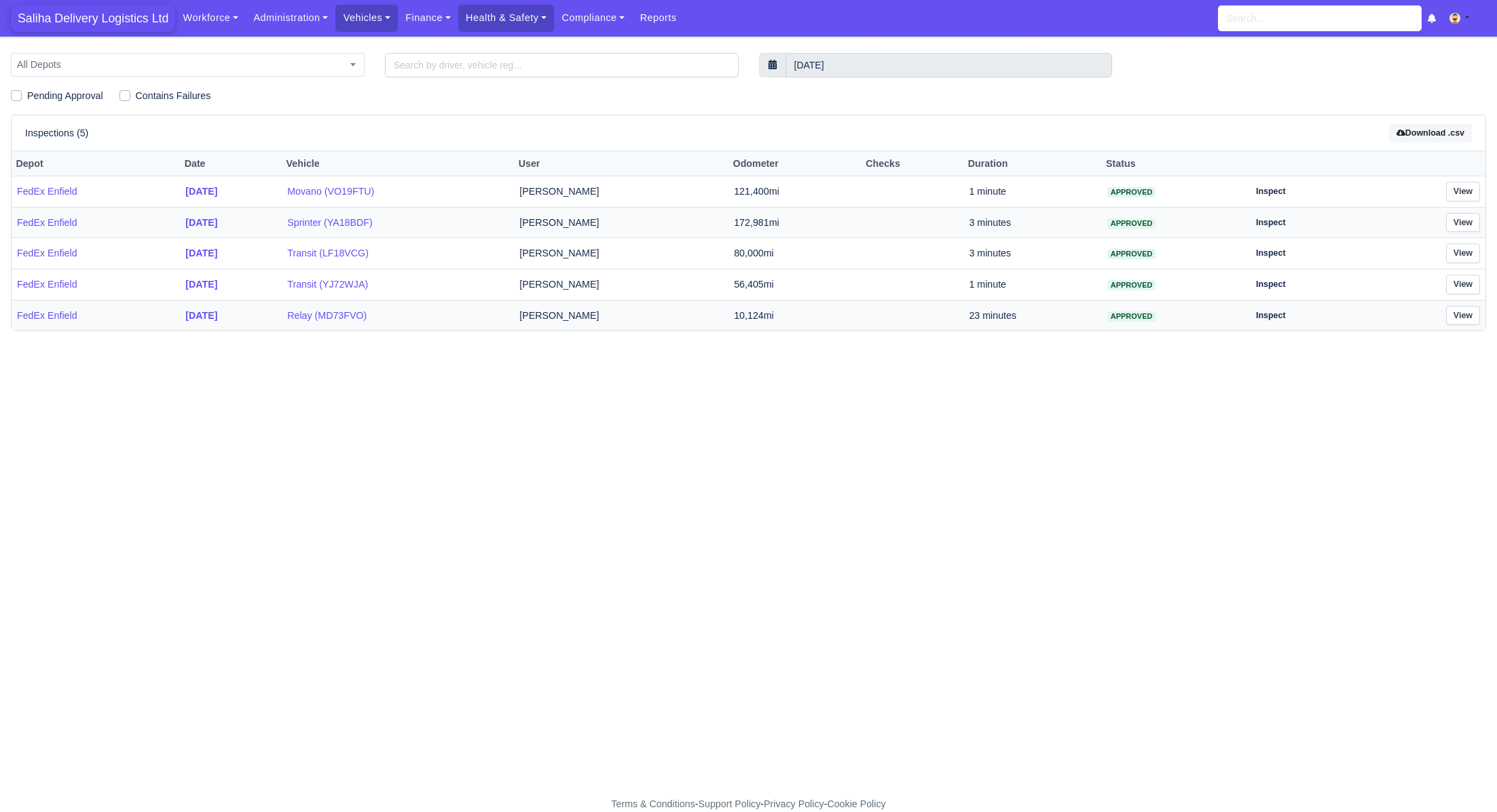
click at [92, 27] on span "Saliha Delivery Logistics Ltd" at bounding box center [93, 18] width 164 height 27
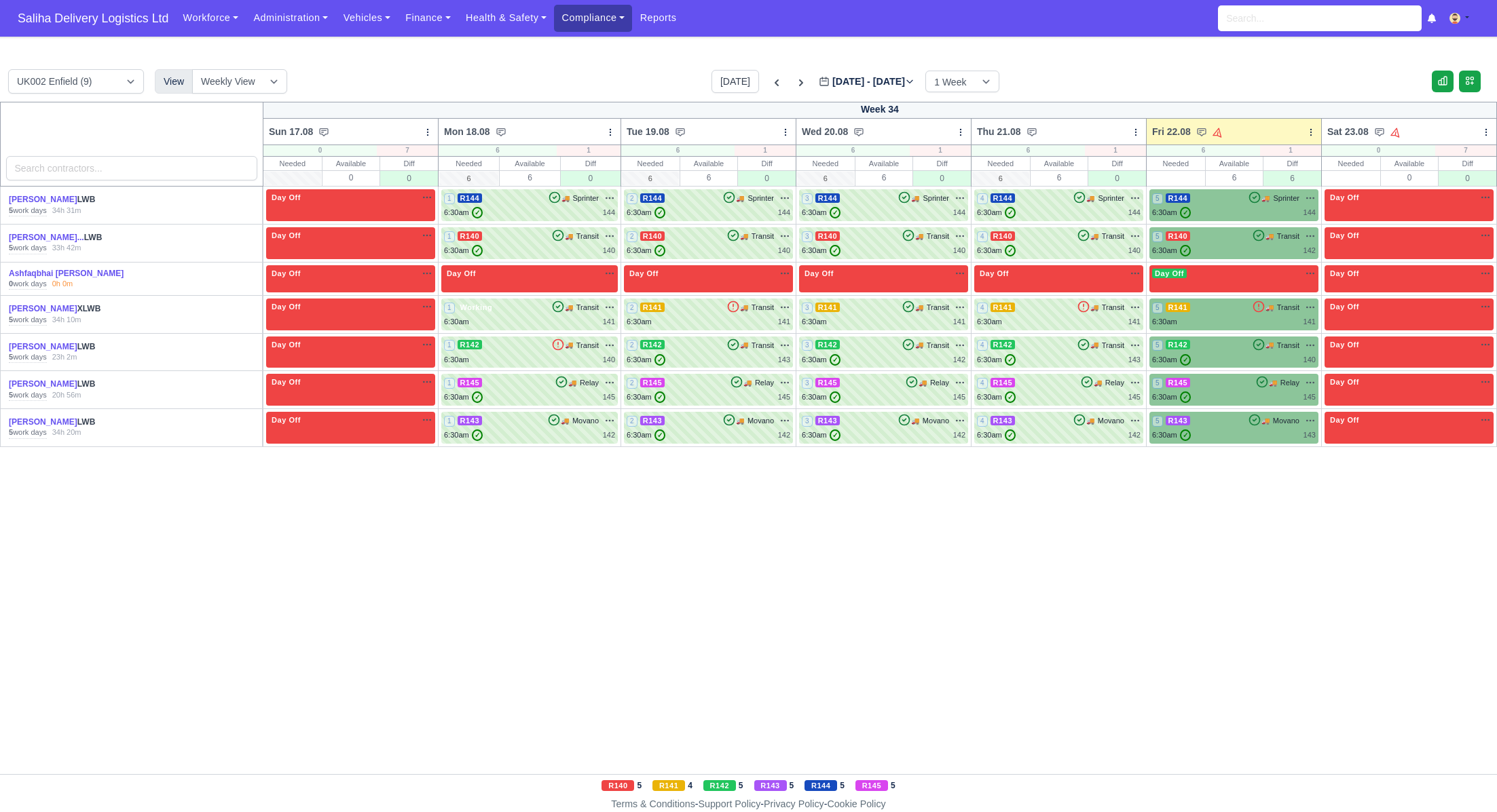
click at [590, 17] on link "Compliance" at bounding box center [593, 18] width 78 height 27
click at [612, 137] on link "Communication Center" at bounding box center [621, 133] width 121 height 28
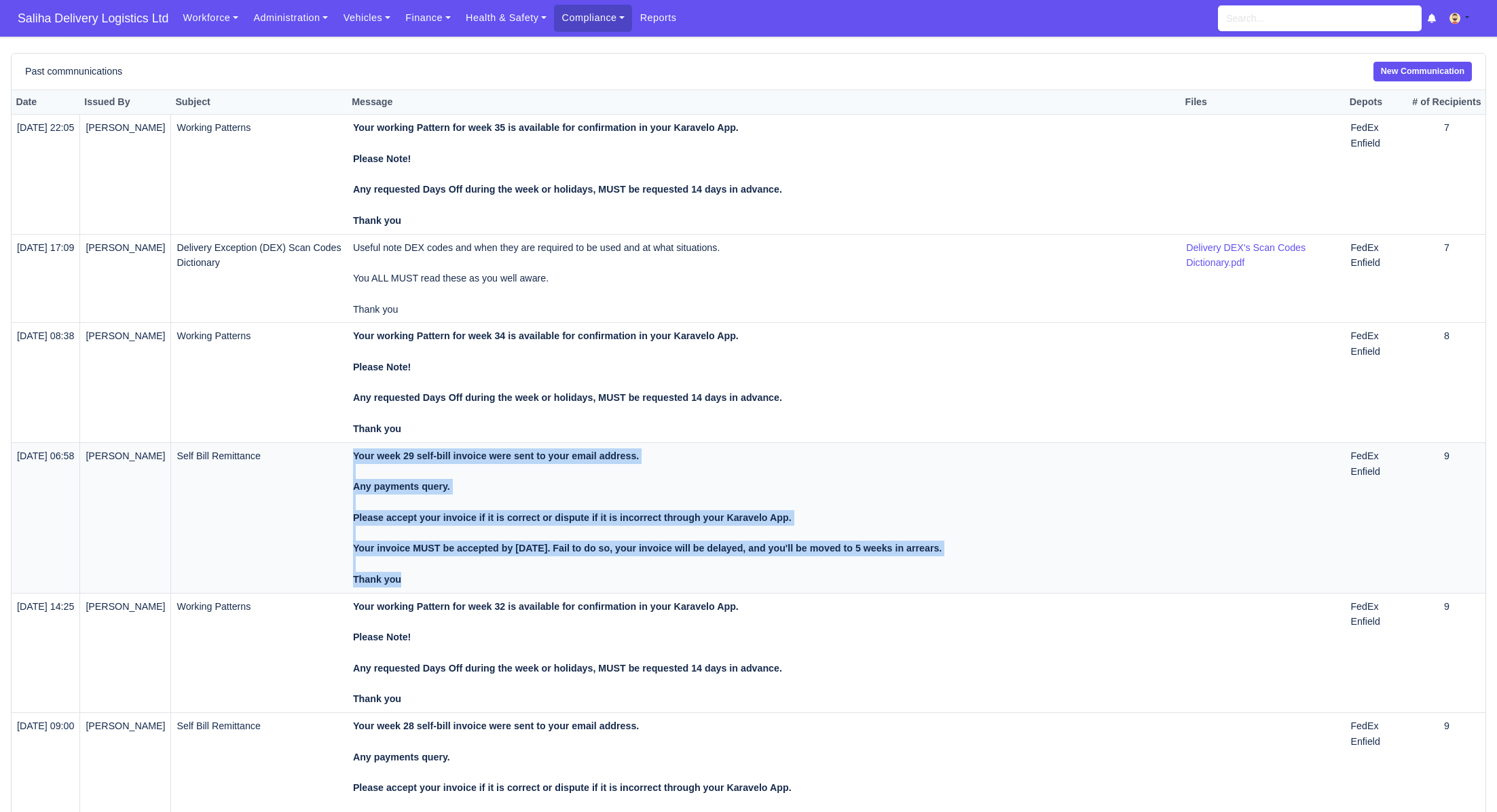
drag, startPoint x: 401, startPoint y: 572, endPoint x: 363, endPoint y: 454, distance: 124.0
click at [363, 454] on td "Your week 29 self-bill invoice were sent to your email address. Any payments qu…" at bounding box center [764, 518] width 833 height 151
copy strong "Your week 29 self-bill invoice were sent to your email address. Any payments qu…"
click at [1420, 70] on link "New Communication" at bounding box center [1423, 71] width 99 height 20
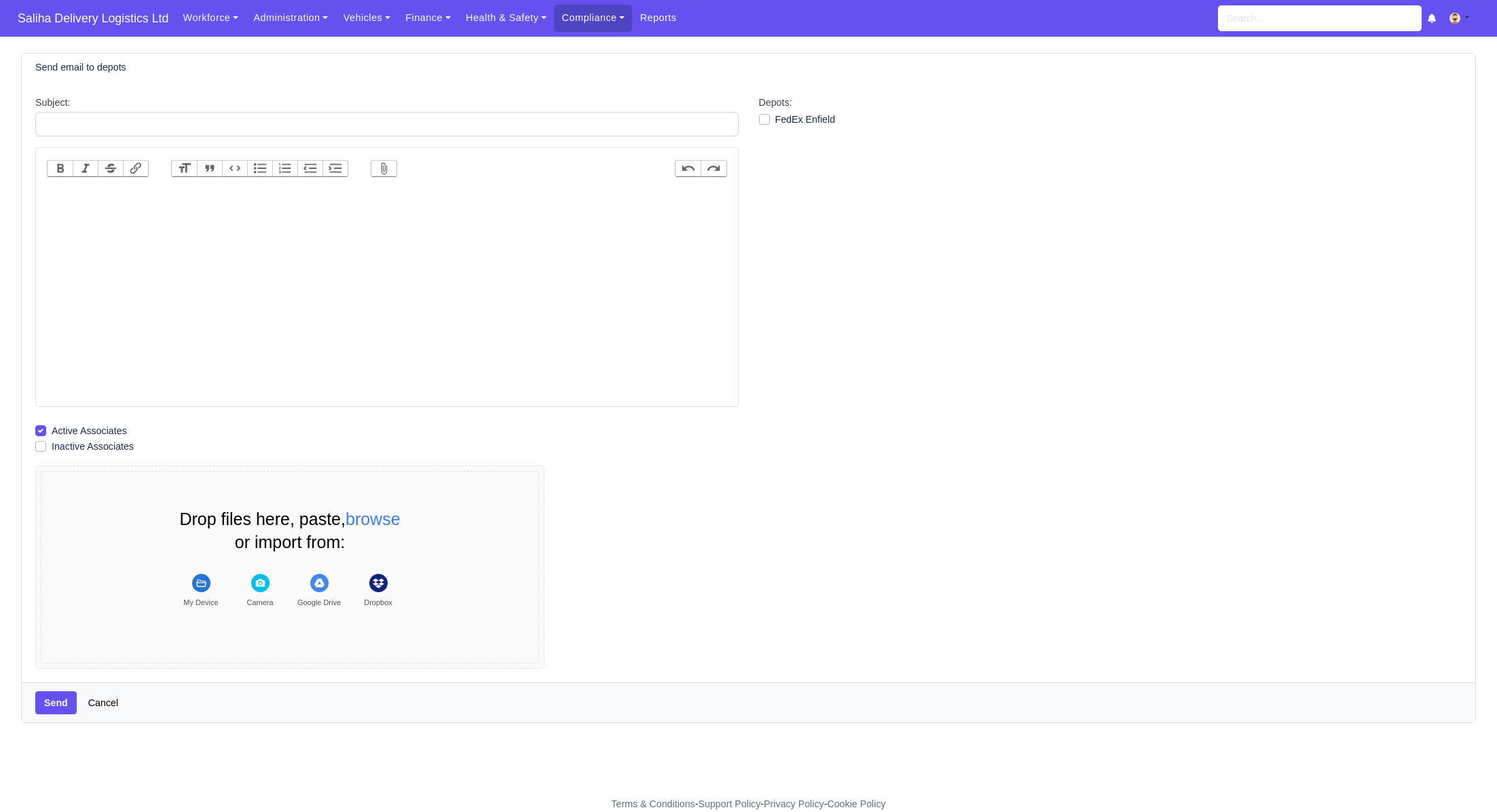
click at [505, 193] on trix-editor at bounding box center [387, 296] width 680 height 217
paste trix-editor "<div><strong>Your week 29 self-bill invoice were sent to your email address.<br…"
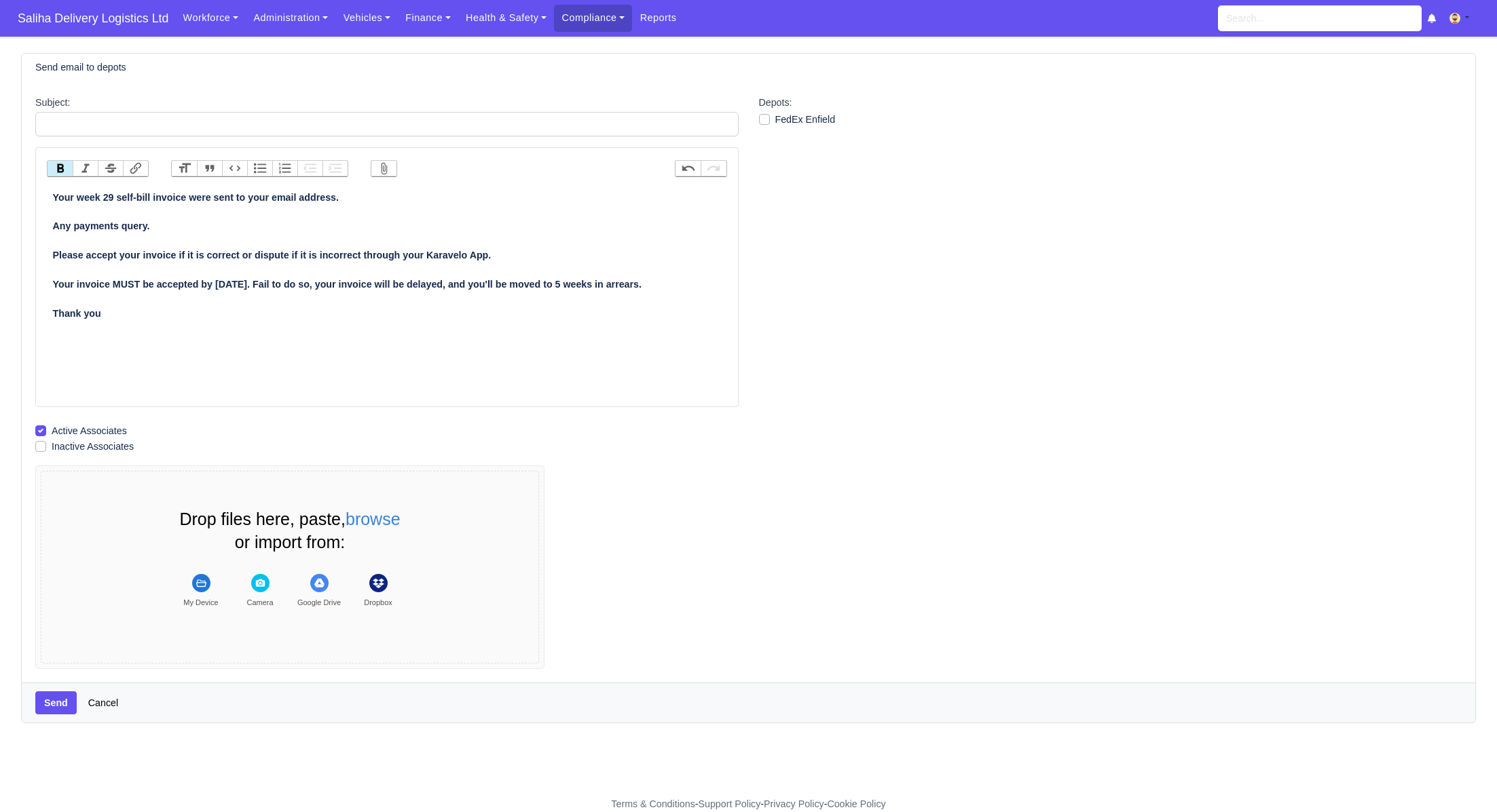
click at [113, 195] on strong "Your week 29 self-bill invoice were sent to your email address. Any payments qu…" at bounding box center [347, 256] width 588 height 127
type trix-editor "<div><strong>Your week 30 self-bill invoice were sent to your email address.<br…"
drag, startPoint x: 764, startPoint y: 120, endPoint x: 676, endPoint y: 138, distance: 89.8
click at [775, 120] on label "FedEx Enfield" at bounding box center [805, 120] width 60 height 16
click at [763, 120] on input "FedEx Enfield" at bounding box center [765, 117] width 11 height 11
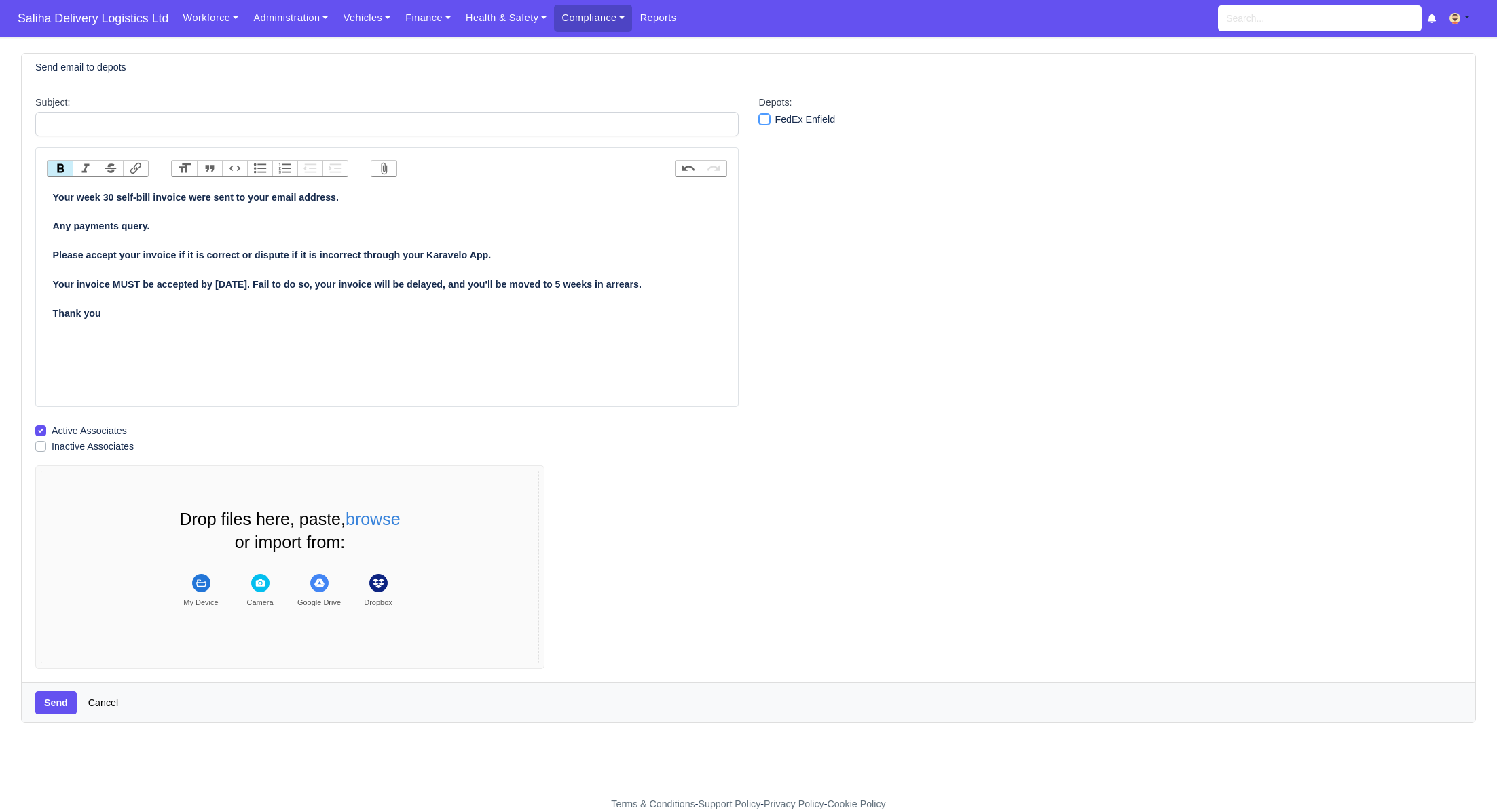
checkbox input "true"
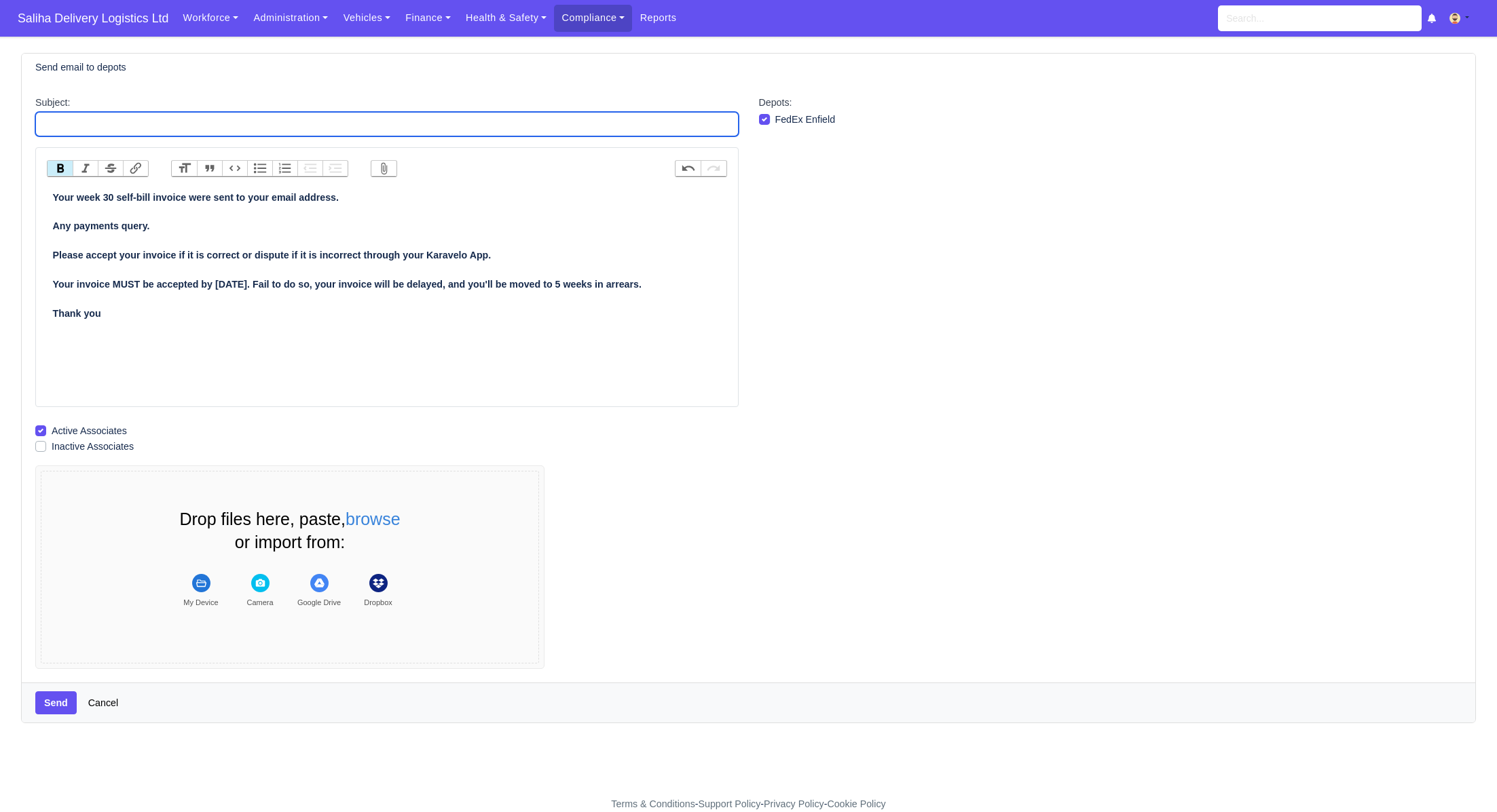
click at [574, 123] on input "Subject:" at bounding box center [387, 124] width 704 height 24
type input "Reminder AGAIN!!1"
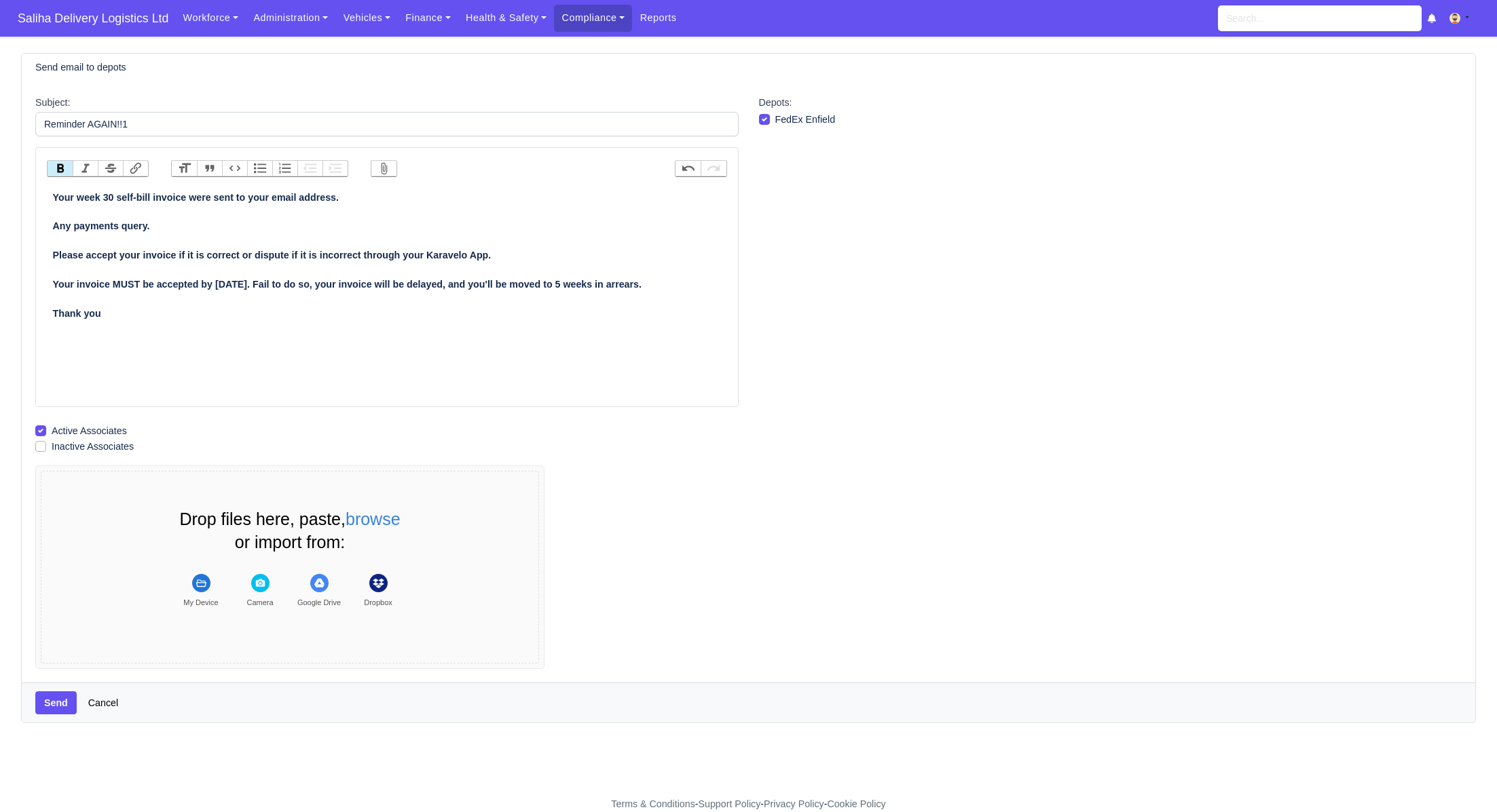
click at [263, 284] on strong "Your week 30 self-bill invoice were sent to your email address. Any payments qu…" at bounding box center [347, 256] width 588 height 127
type trix-editor "<div><strong>Your week 30 self-bill invoice were sent to your email address.<br…"
drag, startPoint x: 48, startPoint y: 703, endPoint x: 52, endPoint y: 694, distance: 9.8
click at [49, 702] on button "Send" at bounding box center [56, 702] width 41 height 23
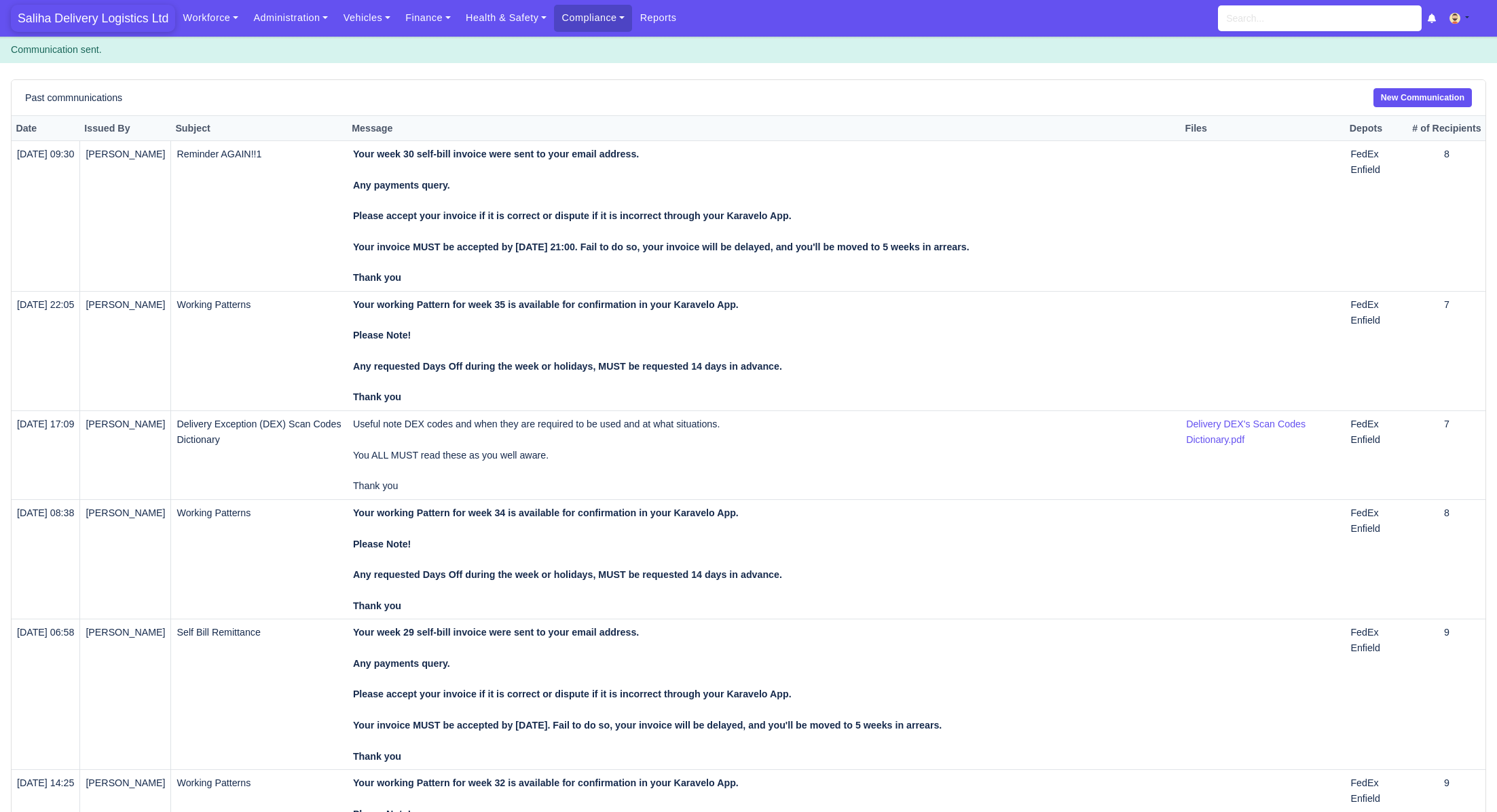
click at [121, 20] on span "Saliha Delivery Logistics Ltd" at bounding box center [93, 18] width 164 height 27
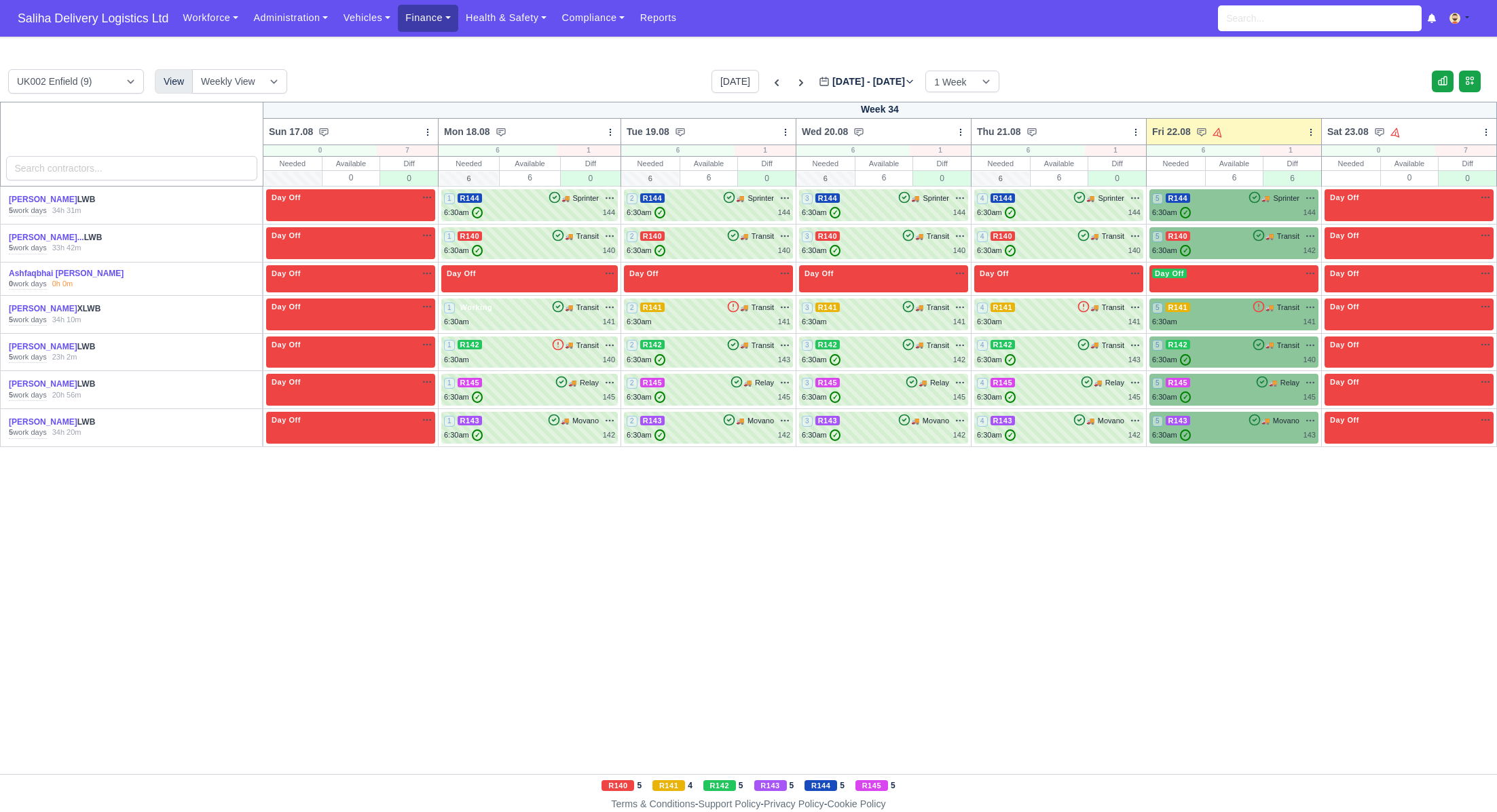
click at [427, 13] on link "Finance" at bounding box center [427, 18] width 60 height 27
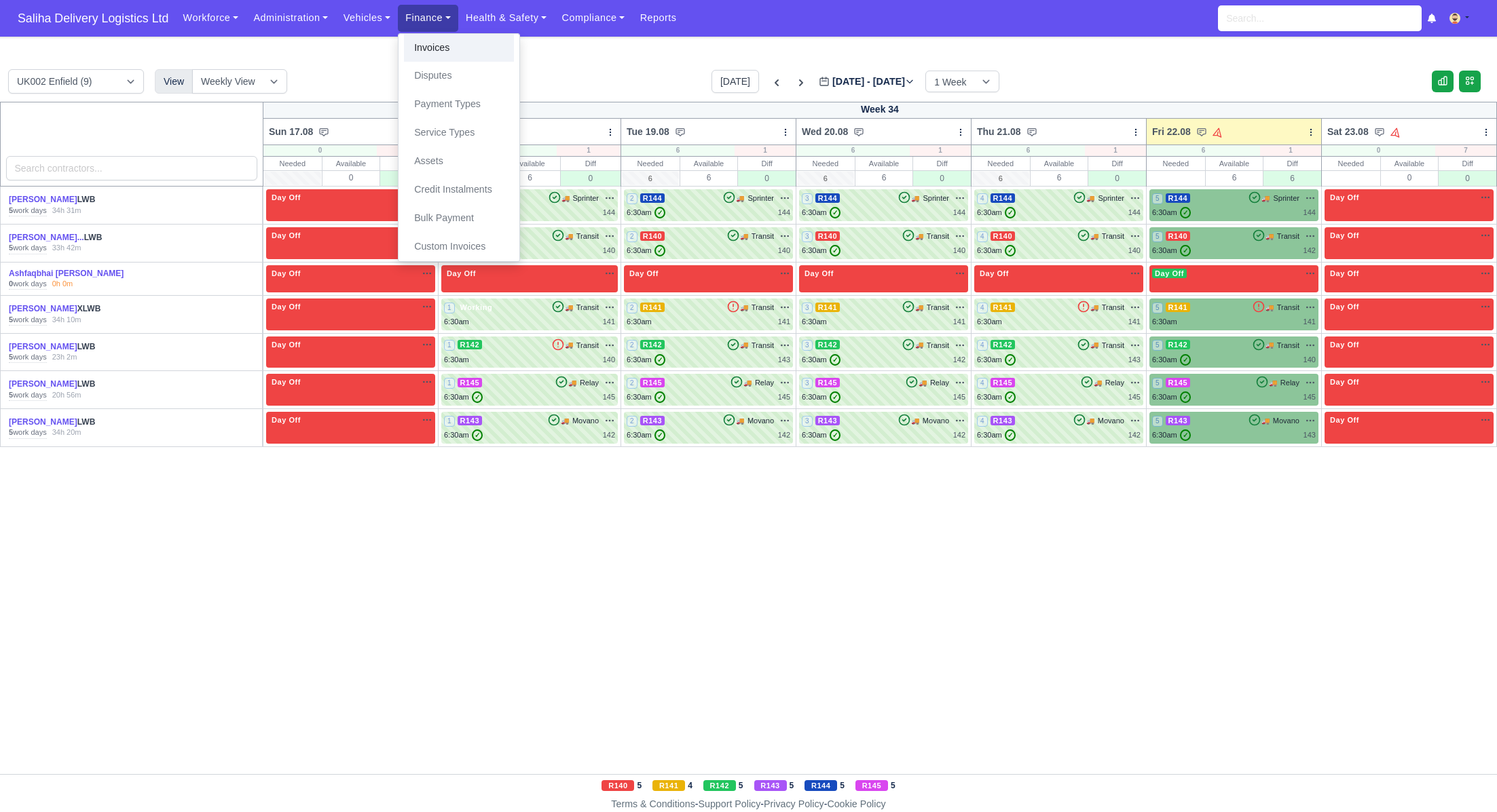
click at [437, 44] on link "Invoices" at bounding box center [459, 48] width 110 height 28
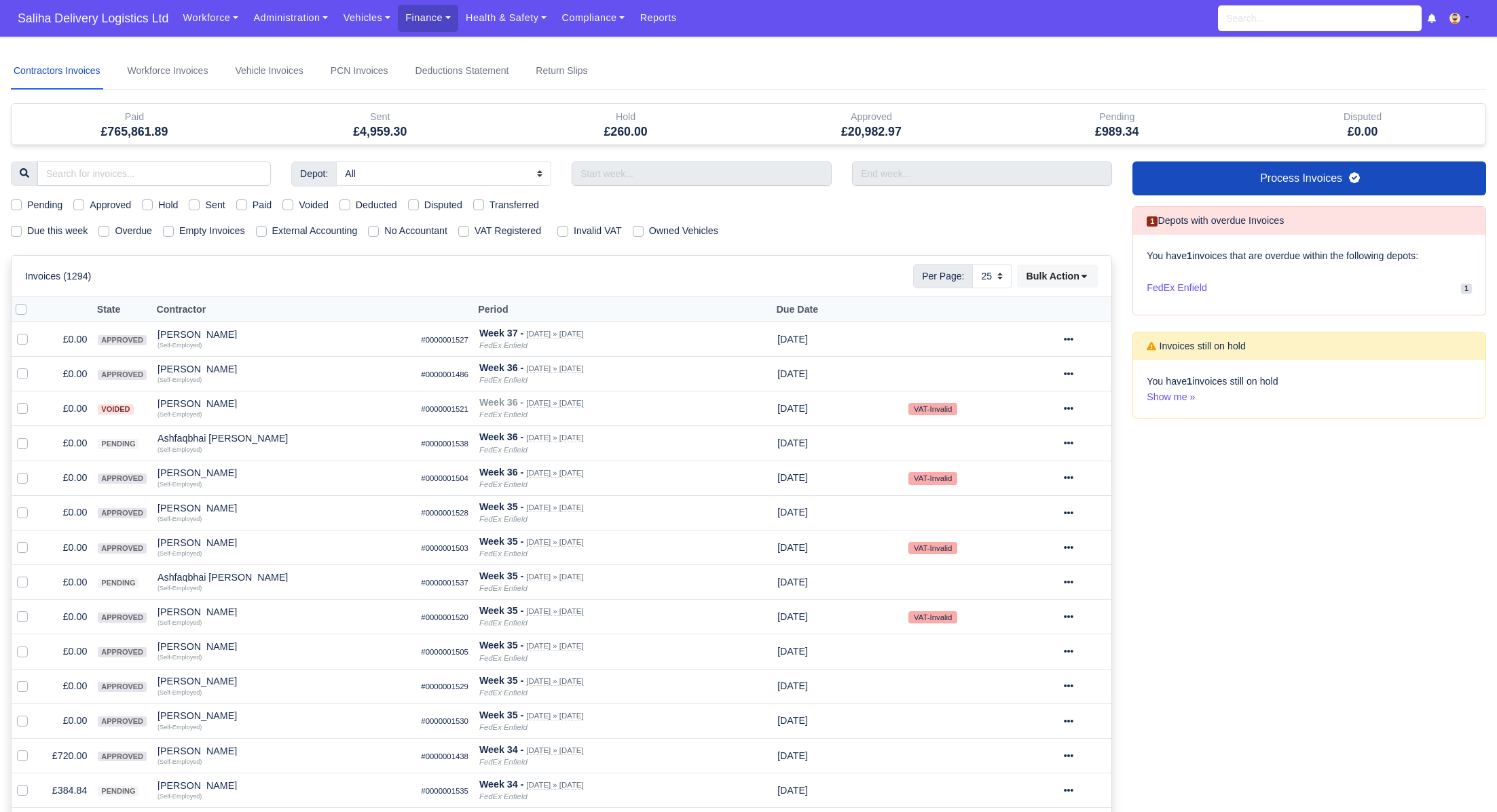
select select "25"
click at [205, 203] on label "Sent" at bounding box center [214, 205] width 20 height 16
click at [193, 203] on input "Sent" at bounding box center [194, 203] width 11 height 11
checkbox input "true"
